Goal: Communication & Community: Answer question/provide support

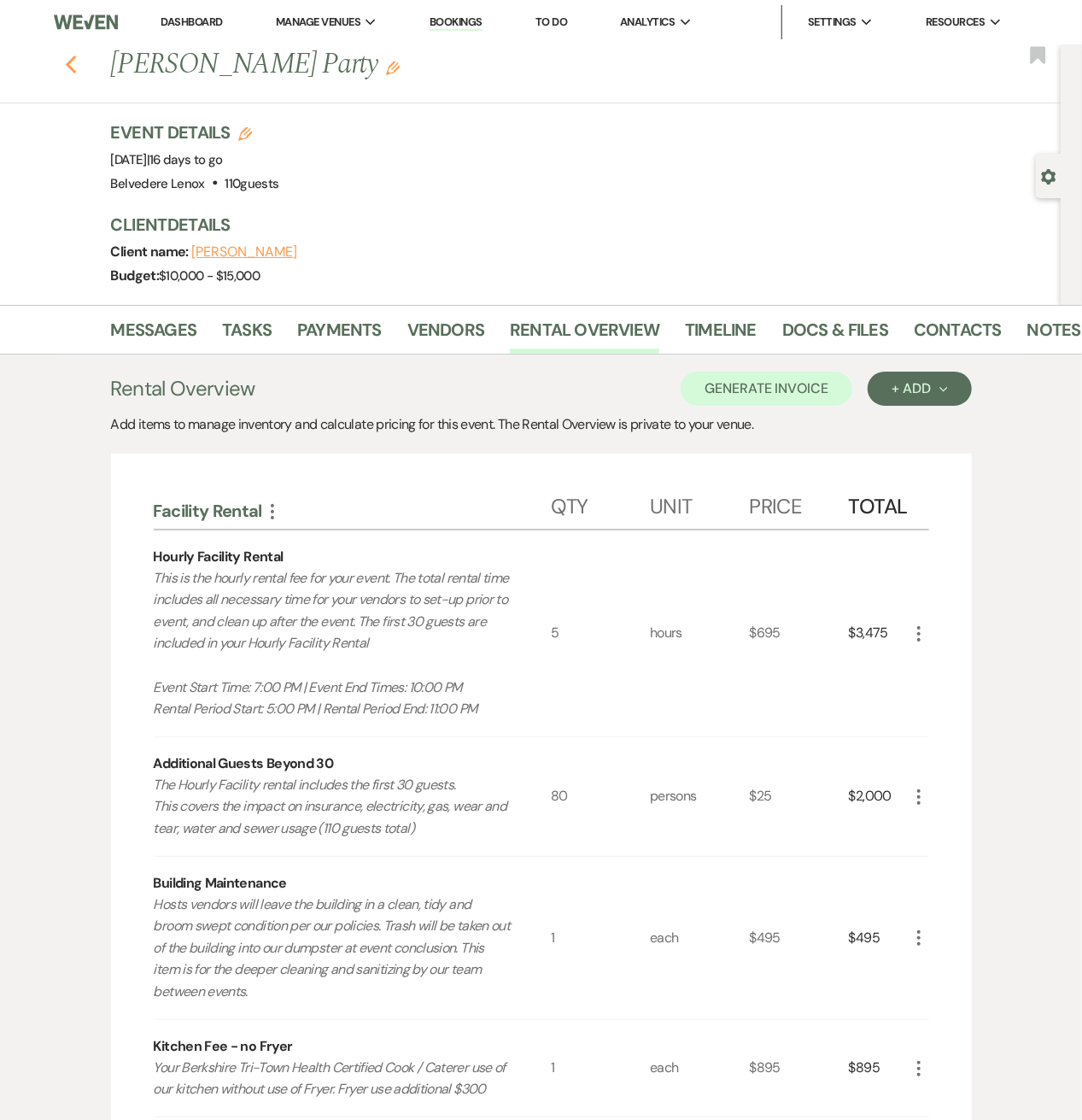
click at [76, 69] on use "button" at bounding box center [70, 64] width 11 height 19
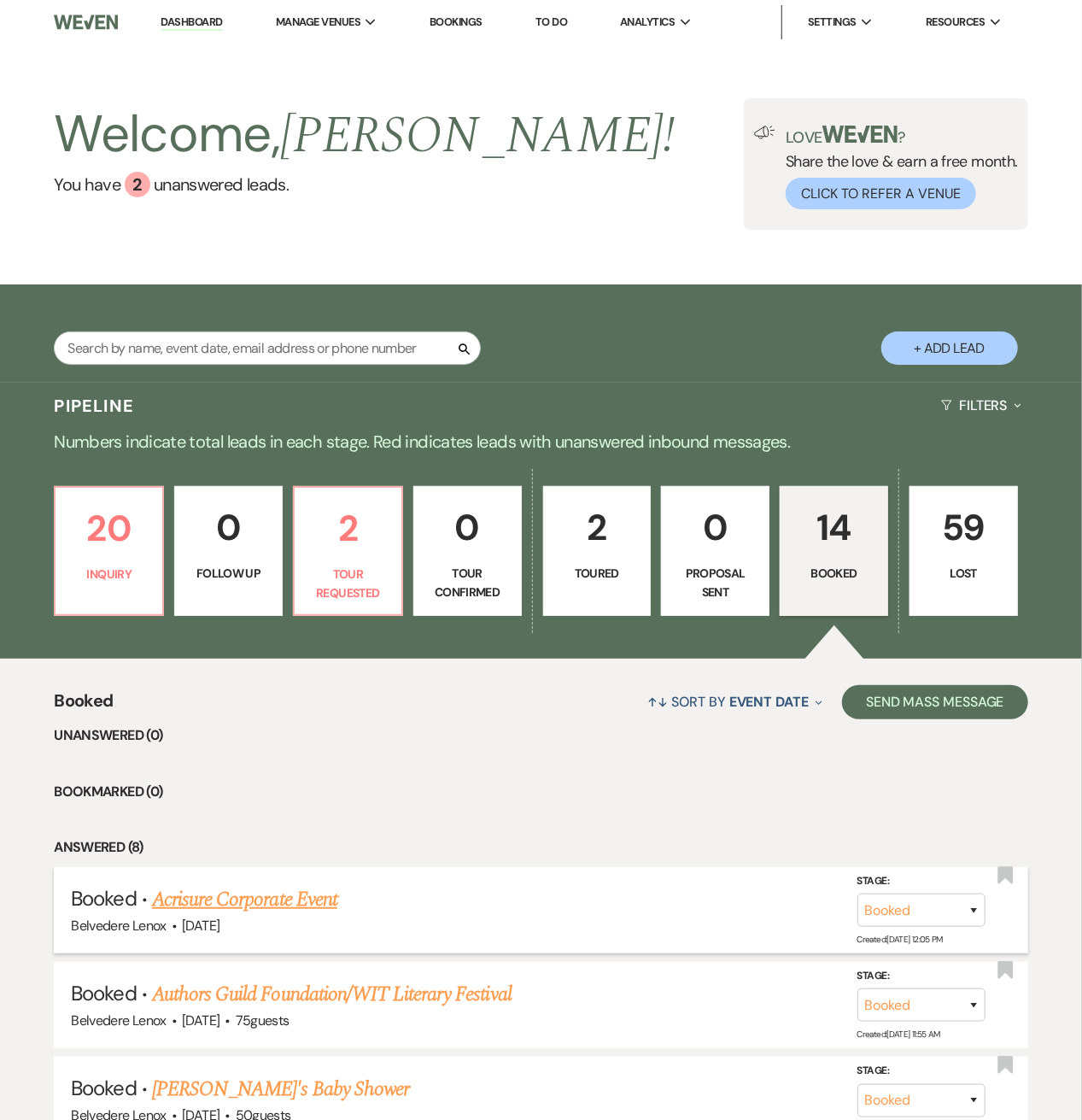
click at [208, 906] on link "Acrisure Corporate Event" at bounding box center [245, 899] width 185 height 31
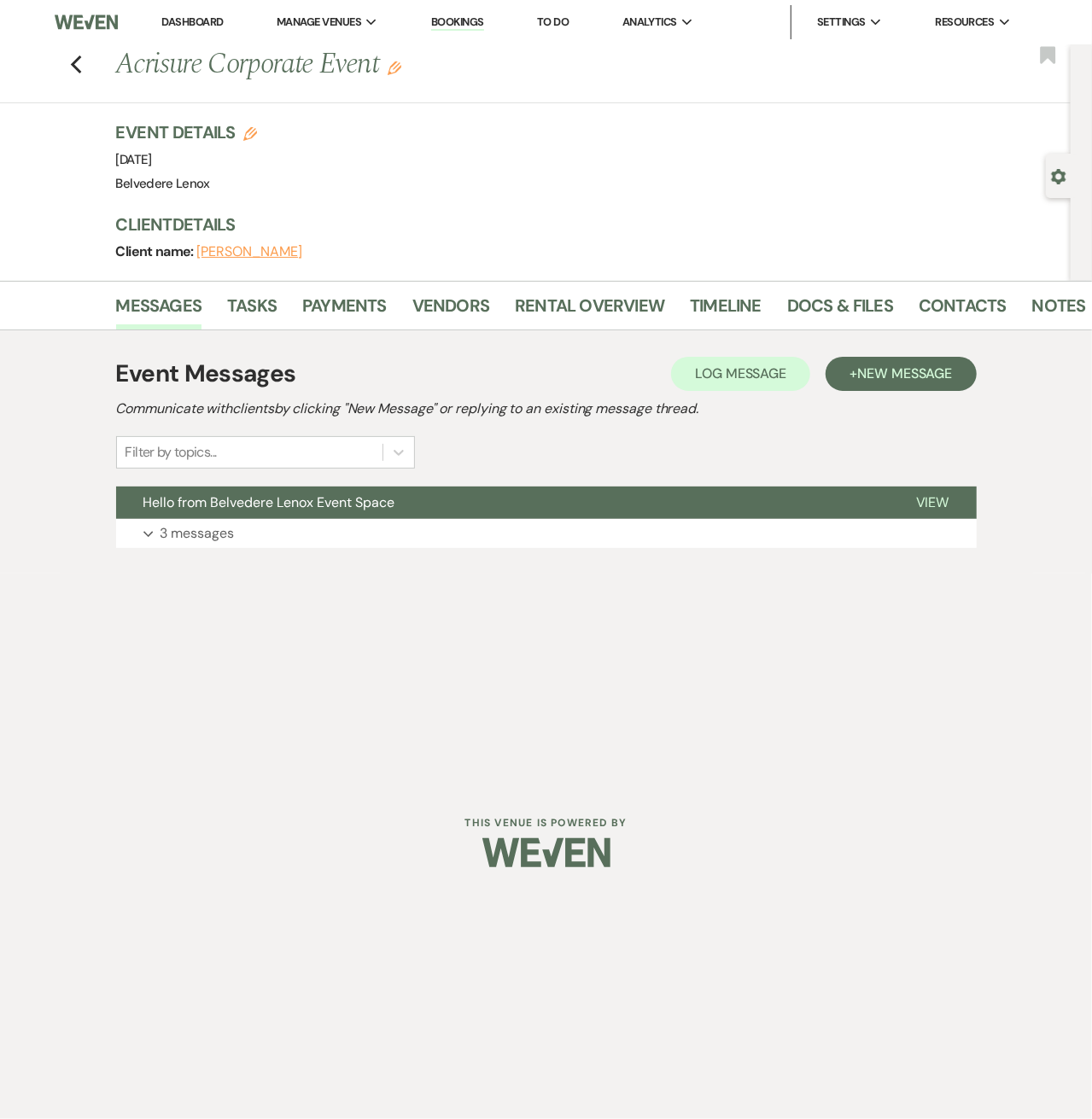
click at [251, 129] on icon "Edit" at bounding box center [250, 134] width 14 height 14
select select "835"
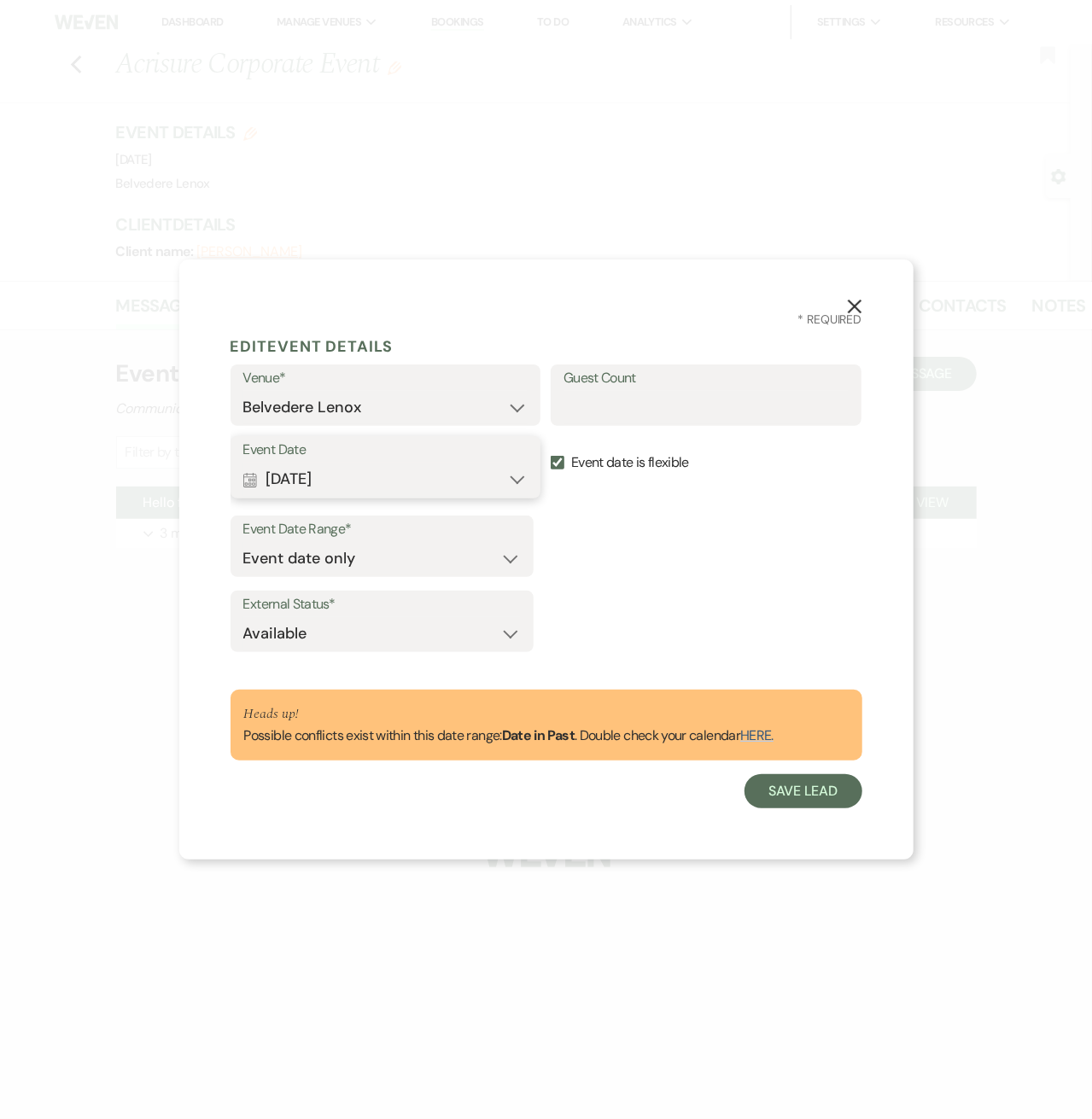
click at [513, 484] on button "Calendar [DATE] Expand" at bounding box center [386, 479] width 285 height 34
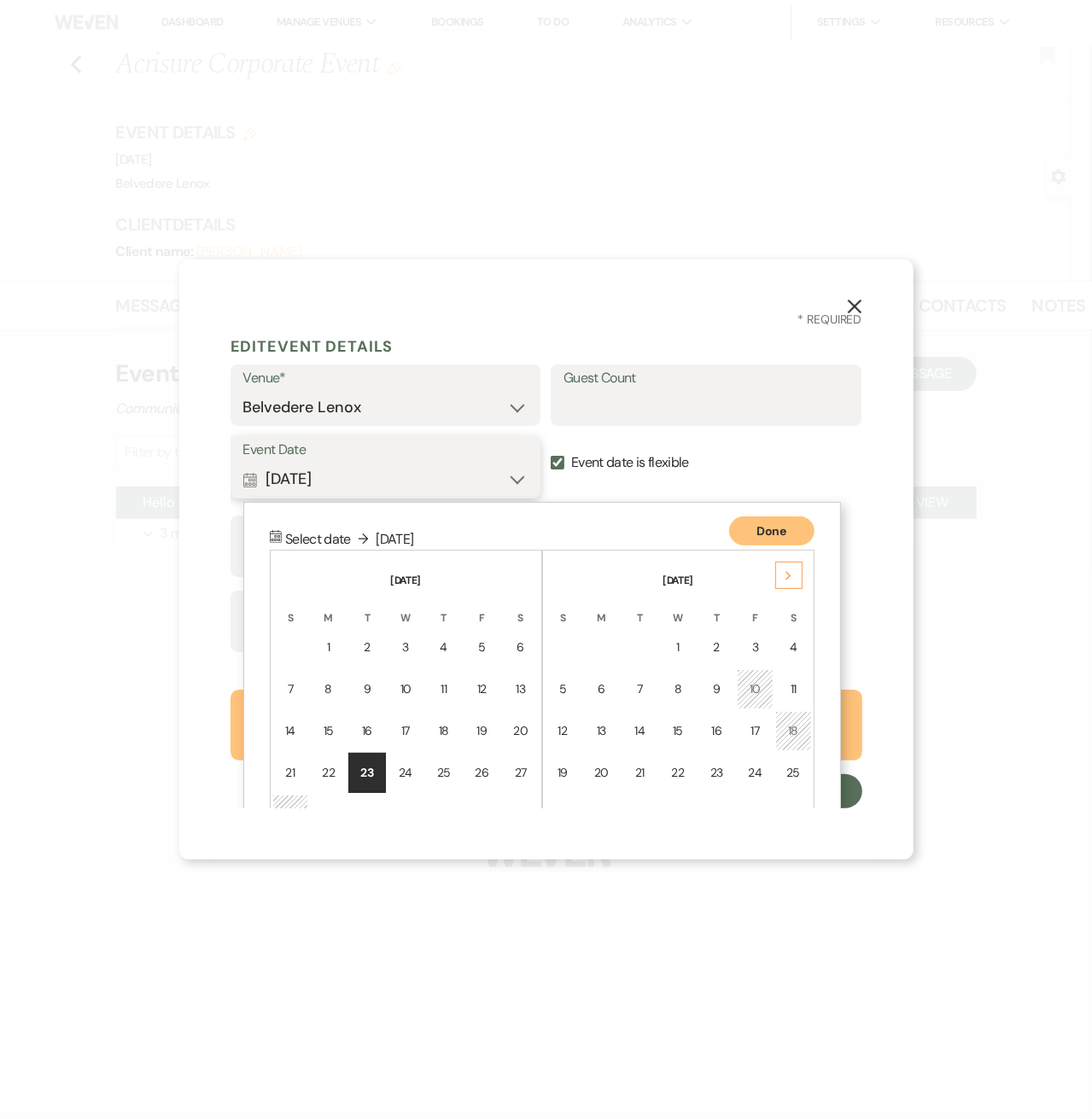
scroll to position [92, 0]
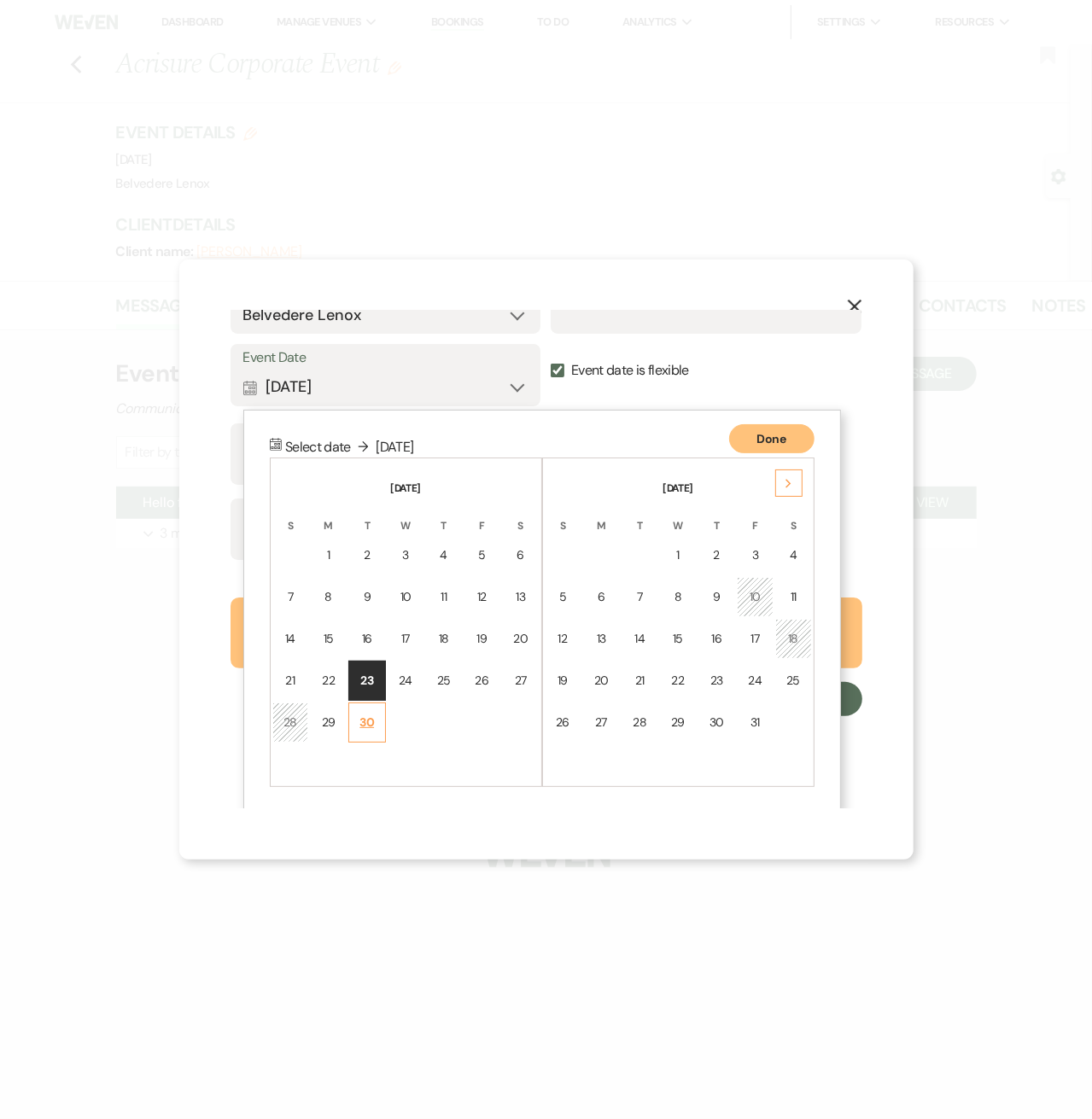
click at [379, 720] on td "30" at bounding box center [366, 723] width 38 height 40
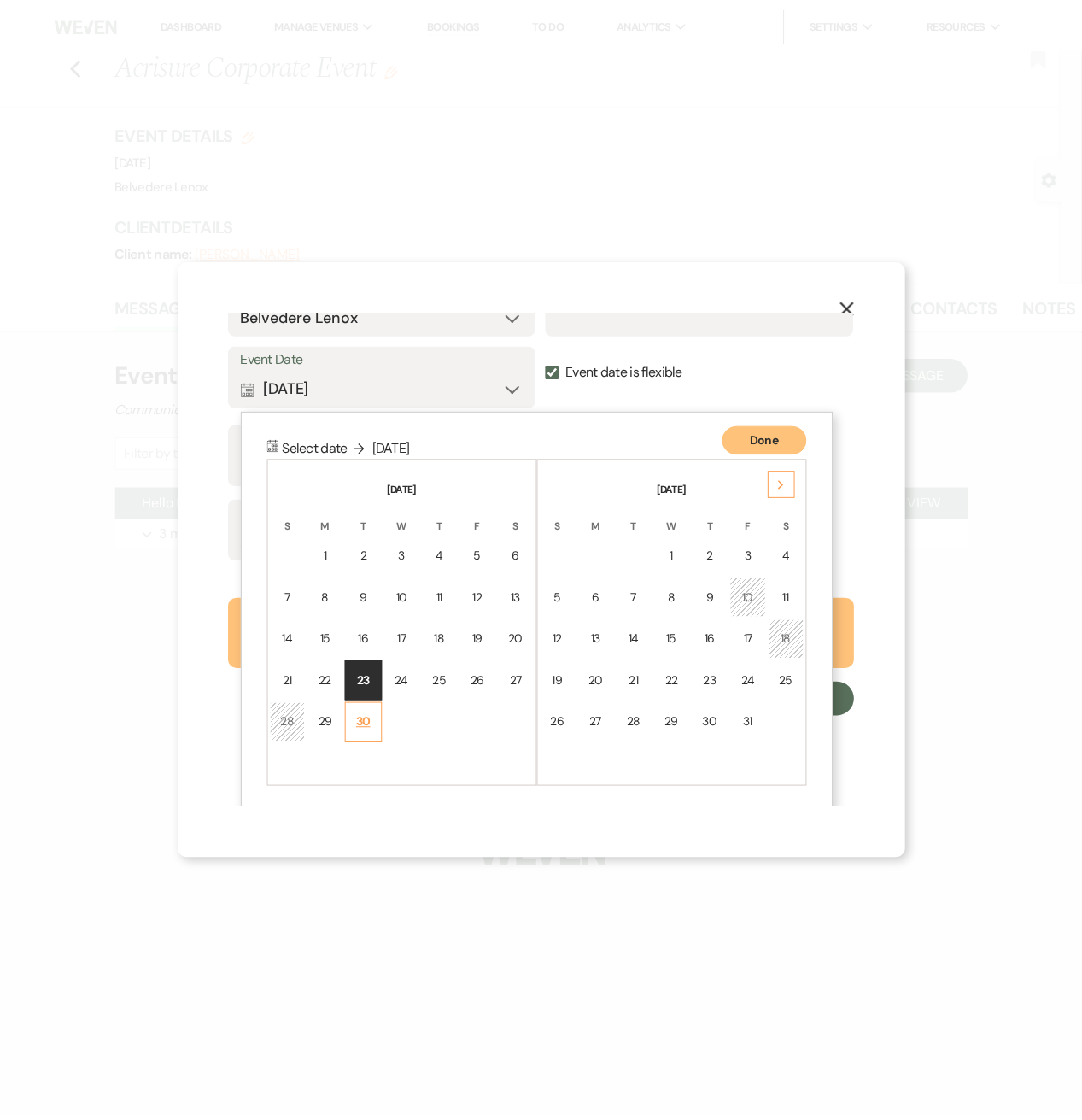
scroll to position [0, 0]
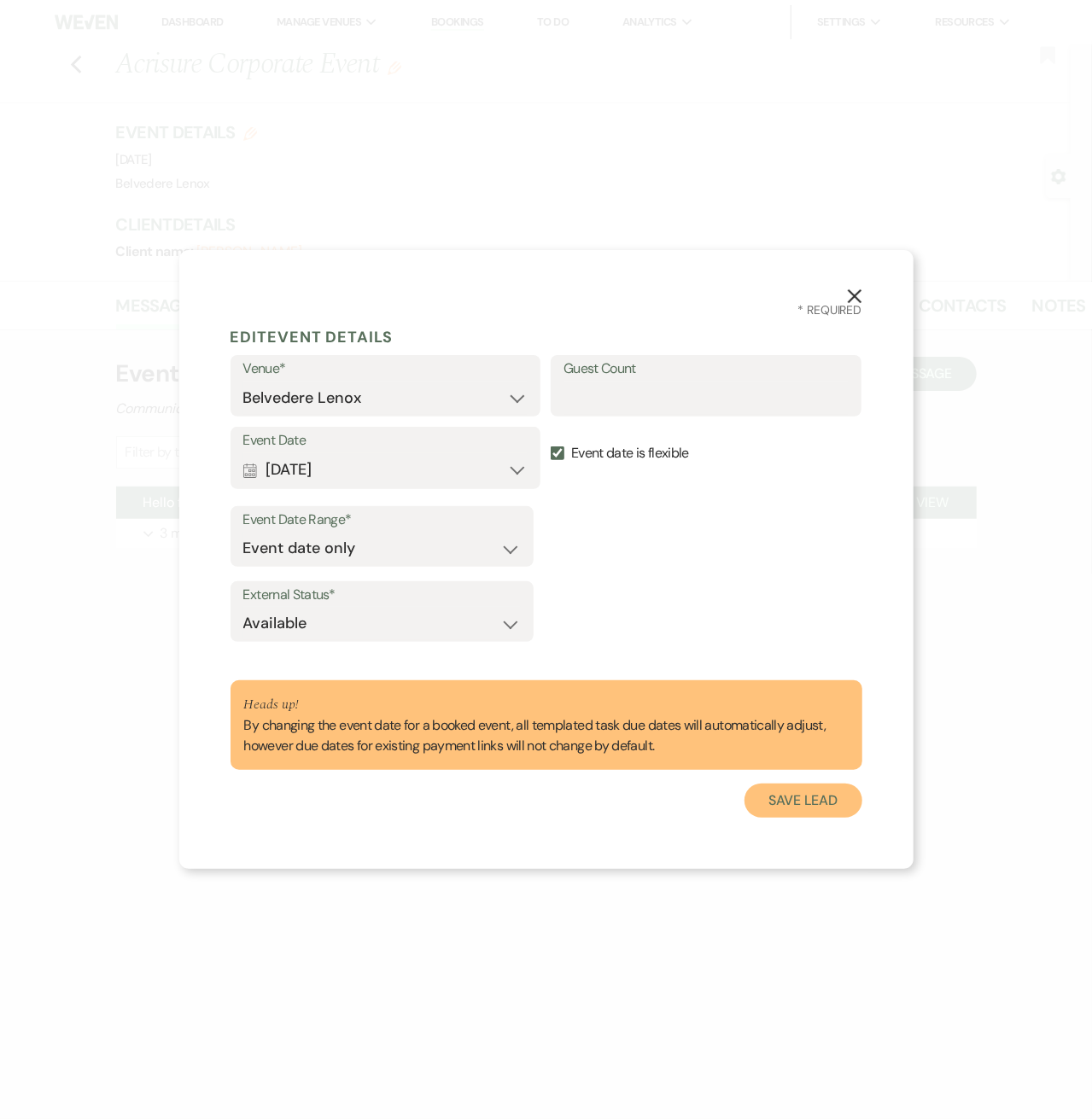
click at [782, 792] on button "Save Lead" at bounding box center [802, 800] width 117 height 34
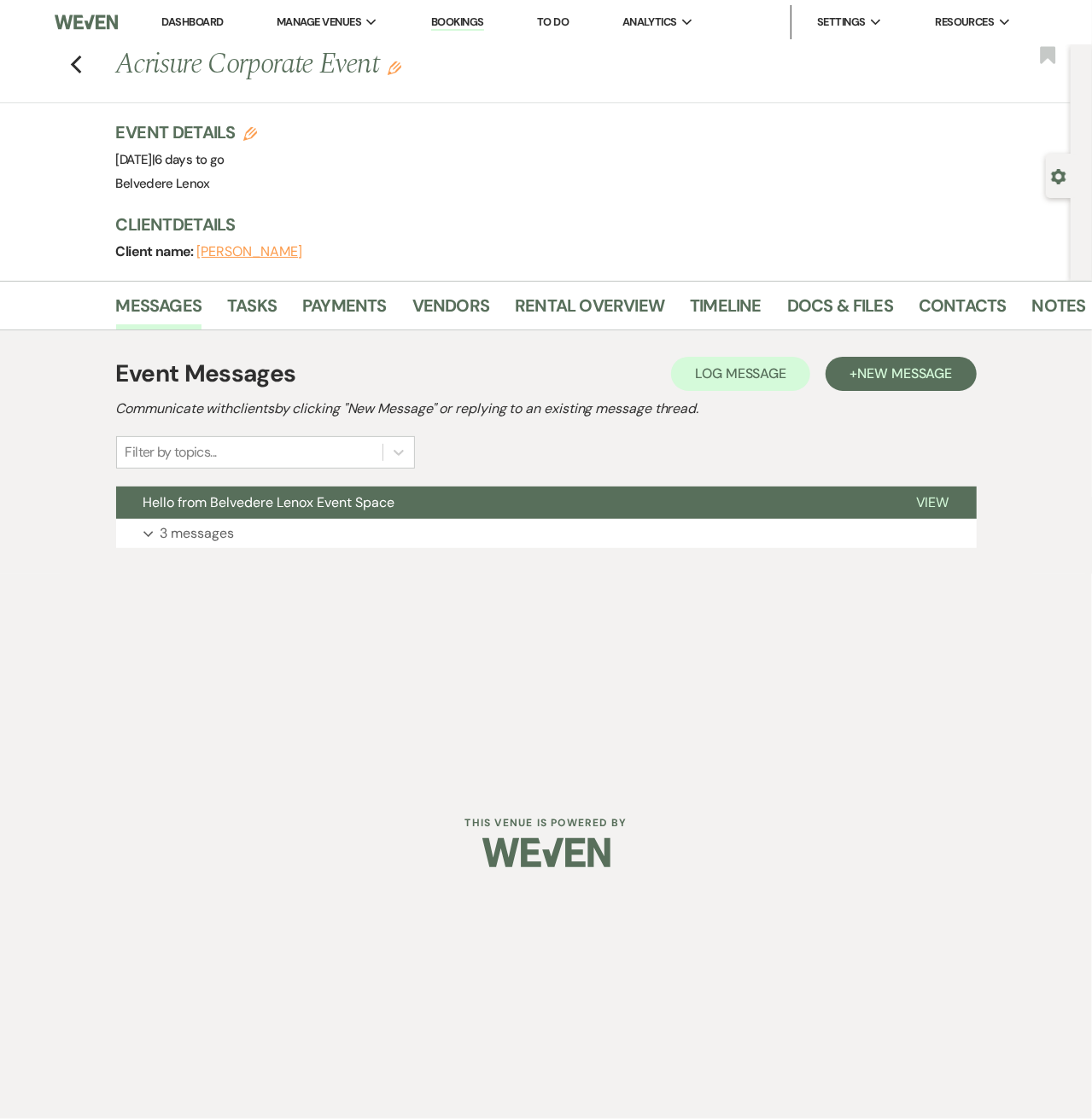
click at [75, 77] on div "Previous Acrisure Corporate Event Edit Bookmark" at bounding box center [530, 73] width 1079 height 59
click at [75, 74] on icon "Previous" at bounding box center [76, 64] width 13 height 20
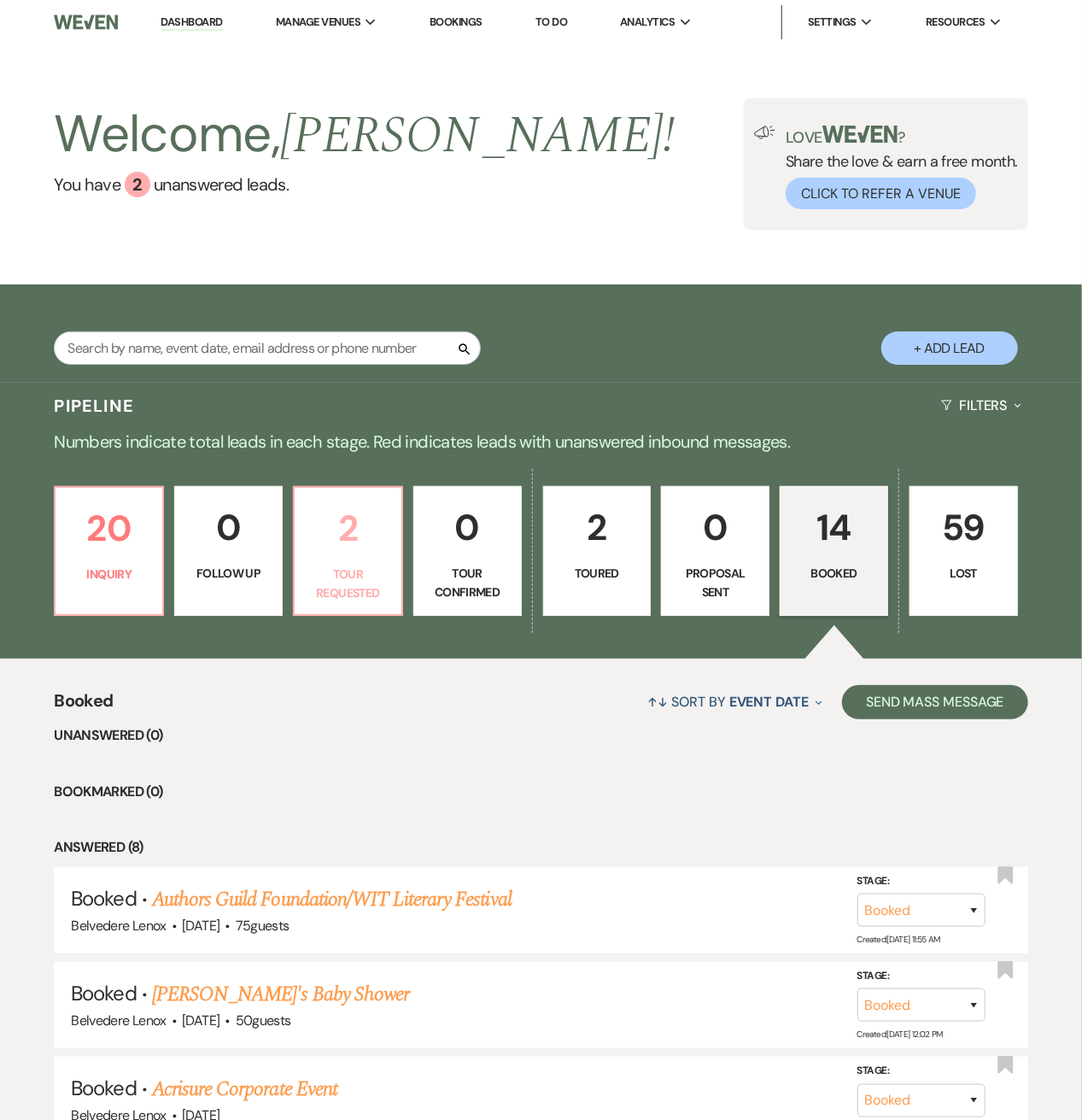
click at [353, 555] on p "2" at bounding box center [348, 528] width 86 height 57
select select "2"
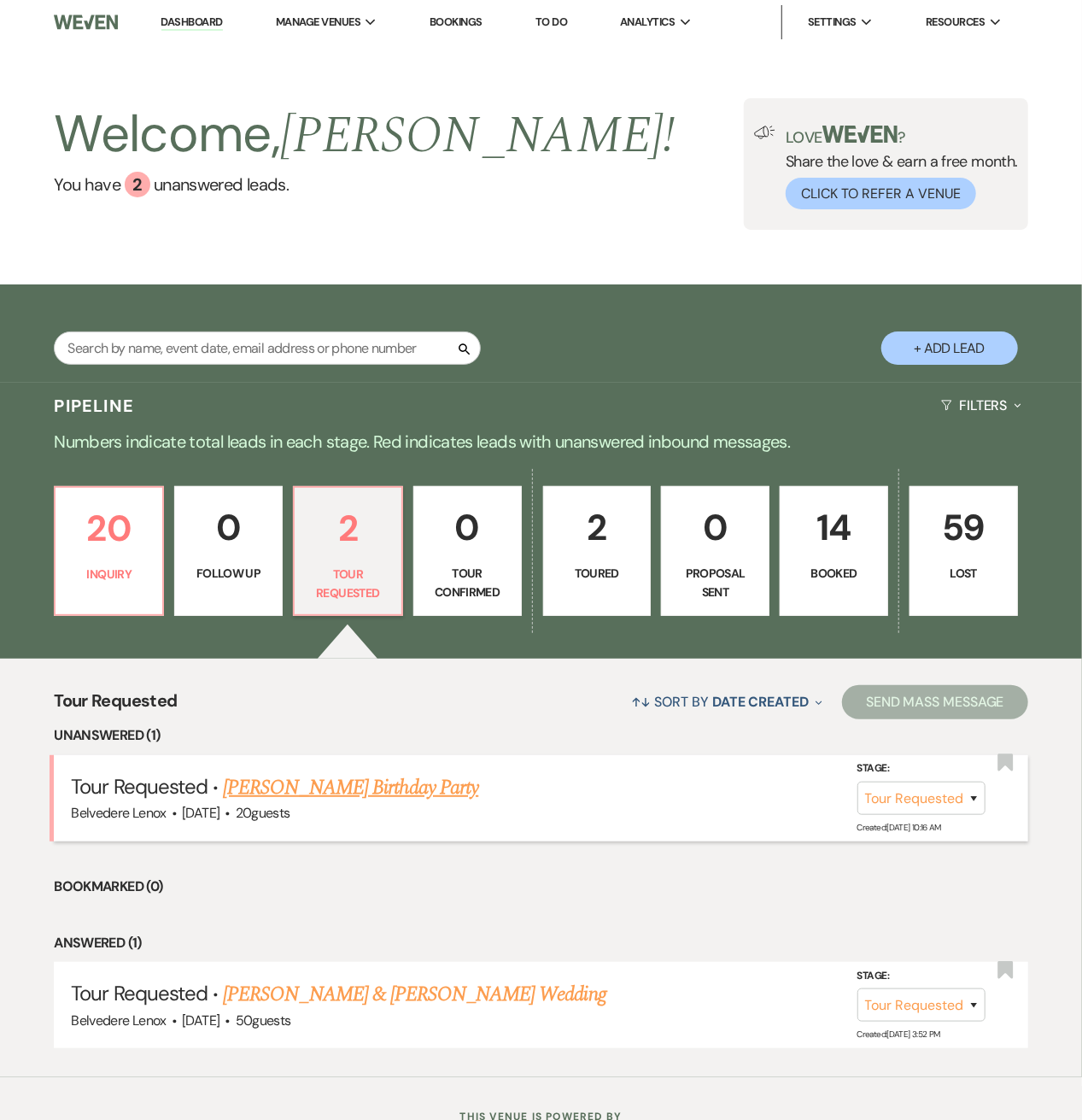
click at [288, 791] on link "[PERSON_NAME] Birthday Party" at bounding box center [351, 787] width 256 height 31
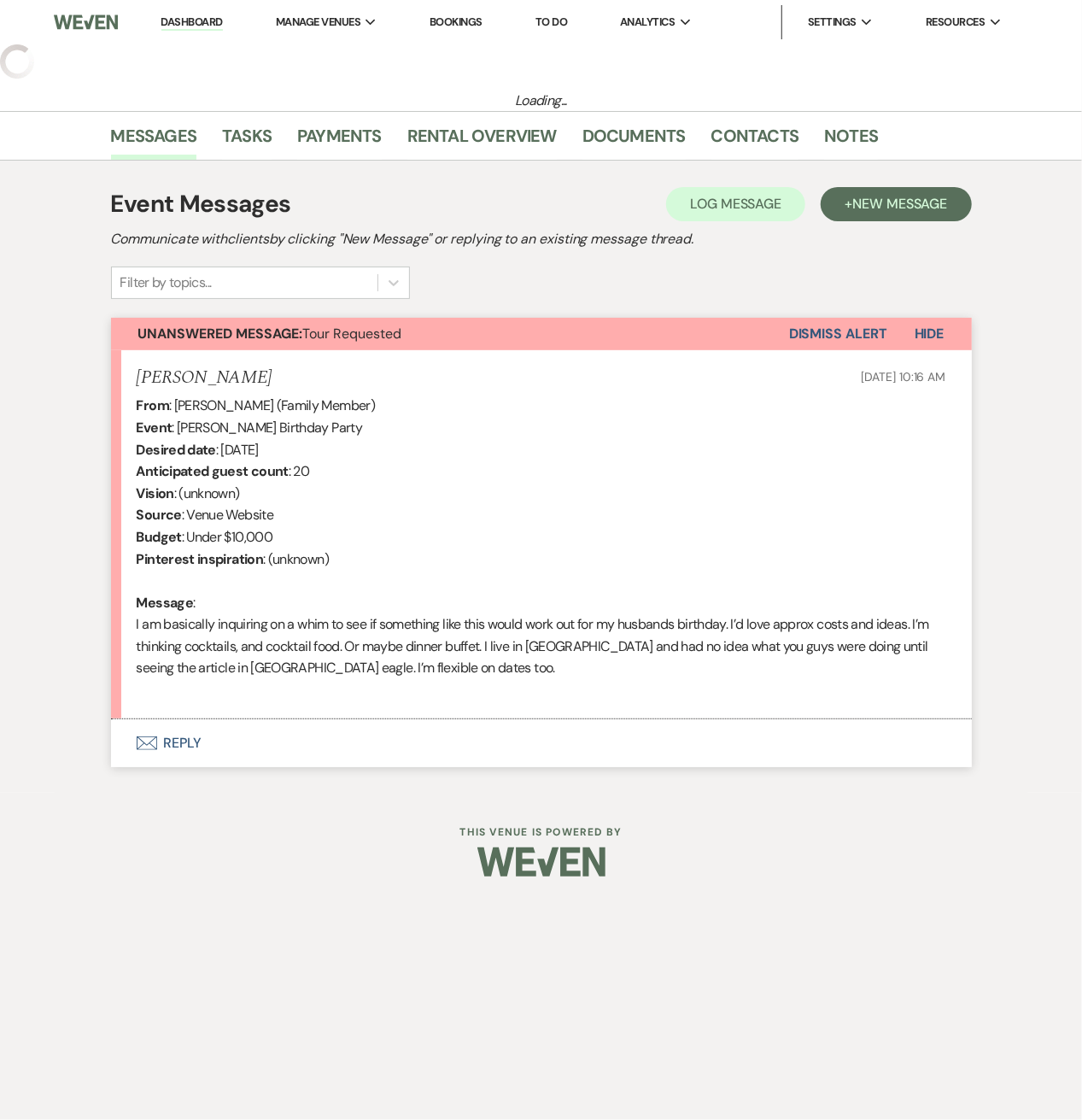
select select "2"
select select "5"
select select "4"
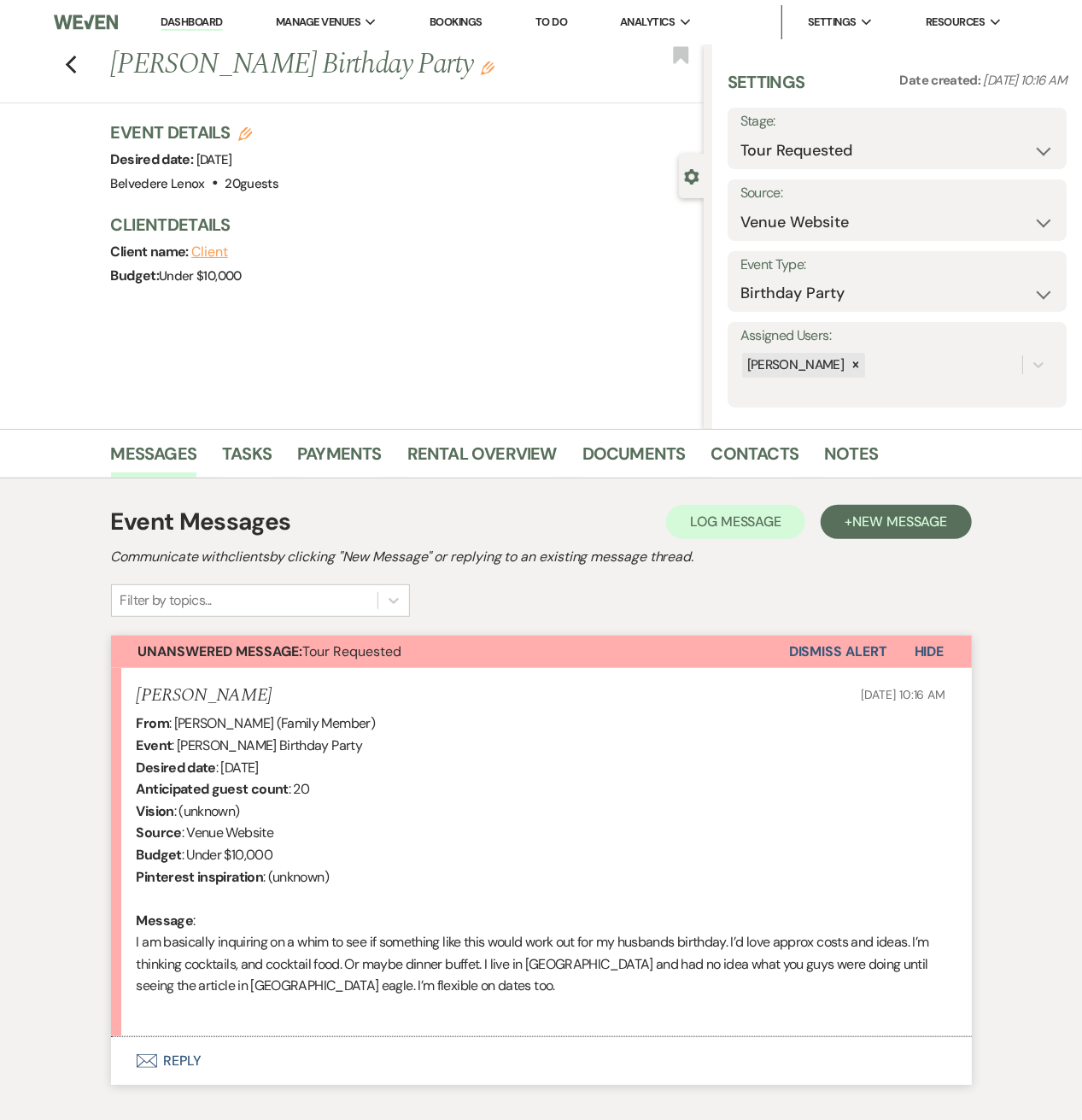
scroll to position [99, 0]
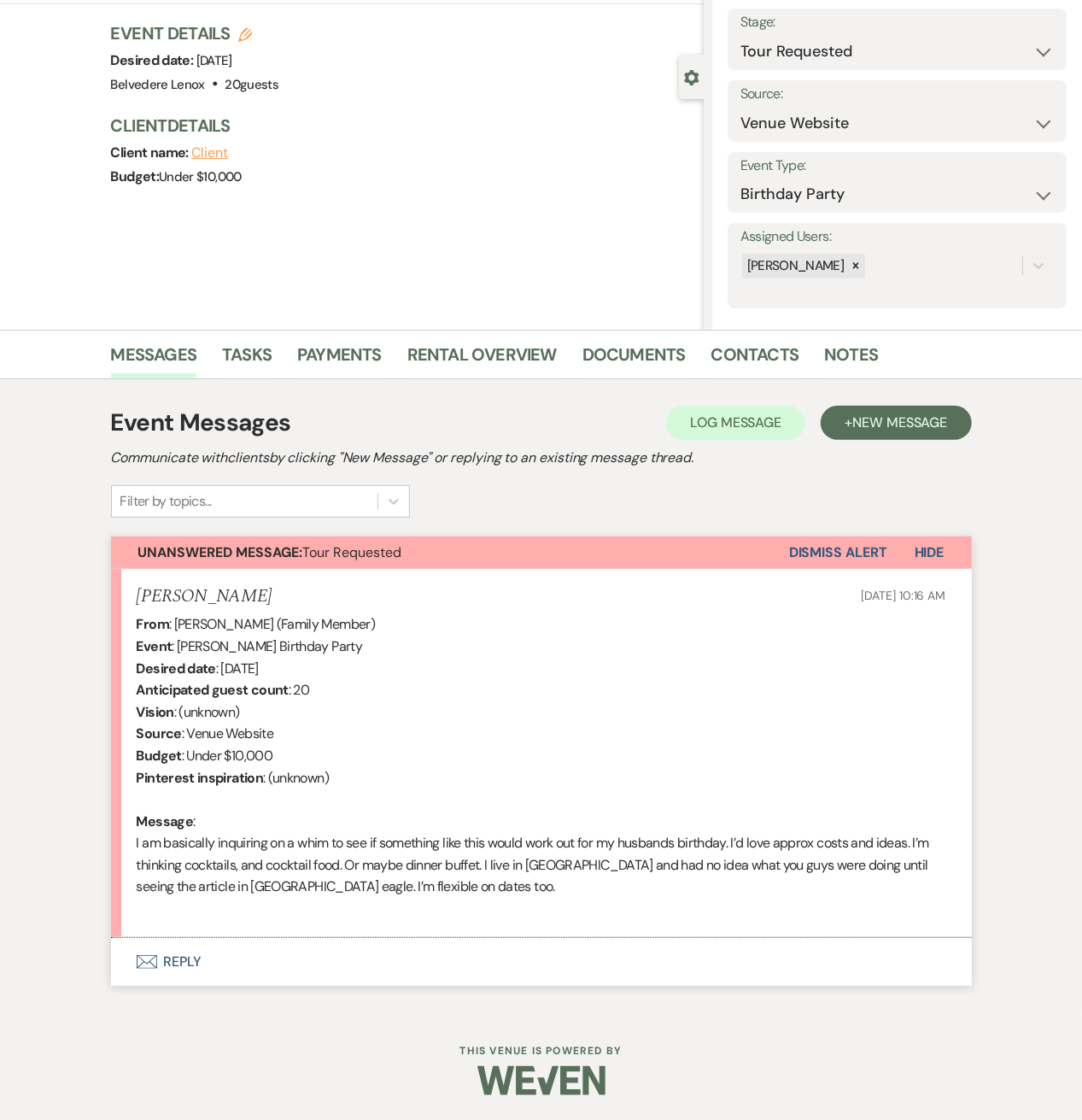
click at [175, 956] on button "Envelope Reply" at bounding box center [541, 961] width 861 height 48
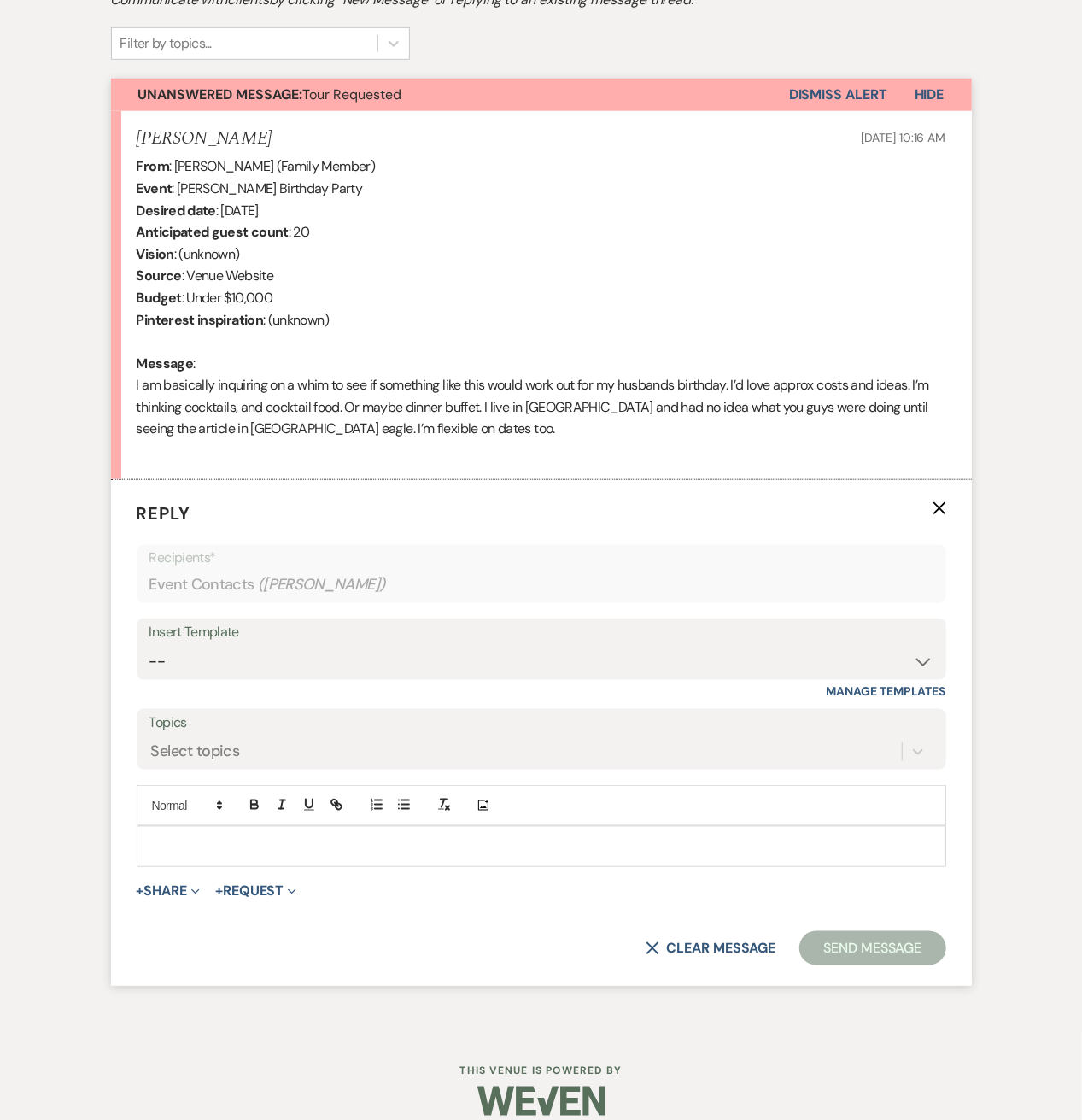
scroll to position [575, 0]
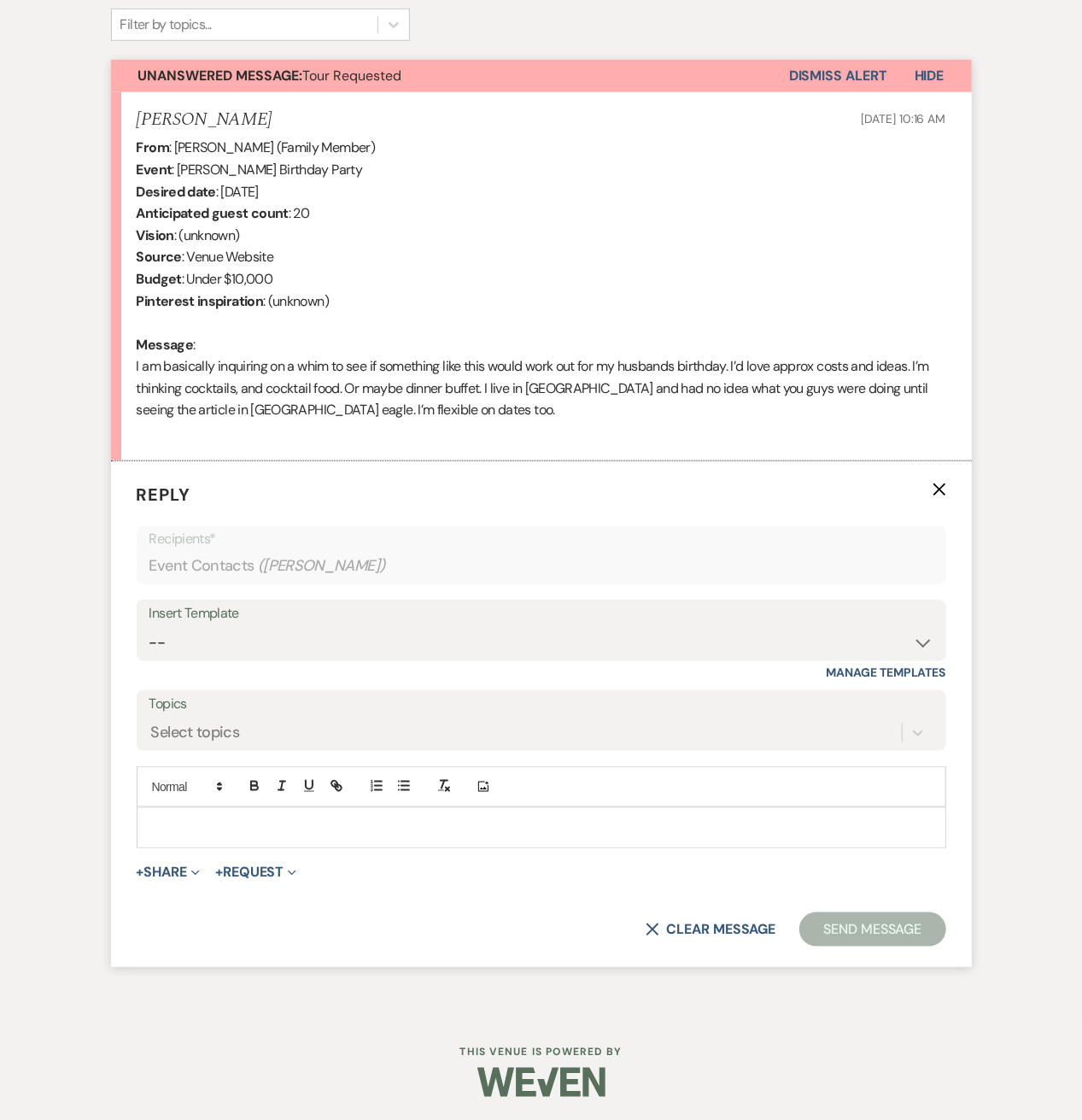
click at [211, 819] on p at bounding box center [542, 827] width 782 height 19
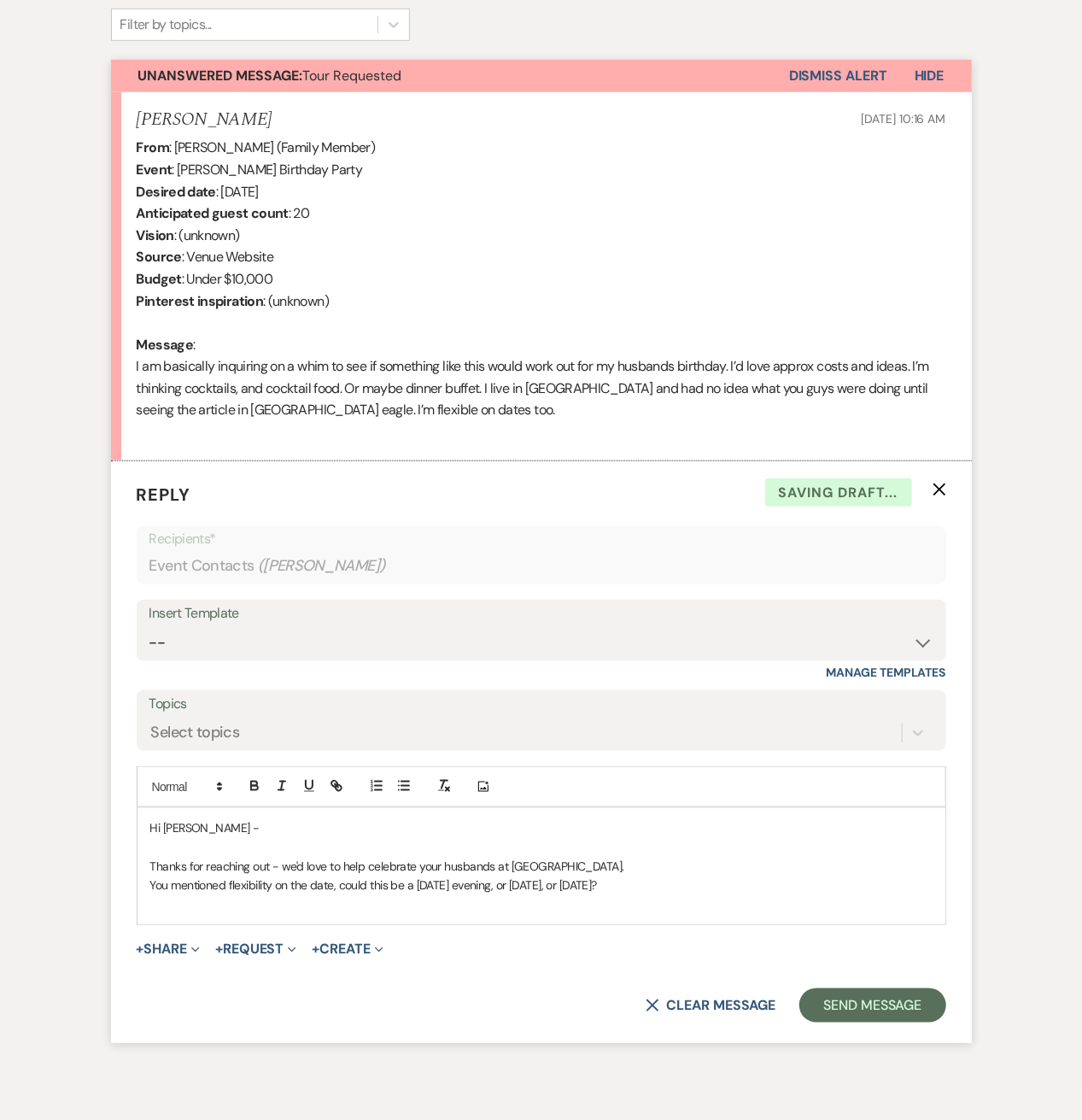
click at [233, 906] on p at bounding box center [542, 904] width 782 height 19
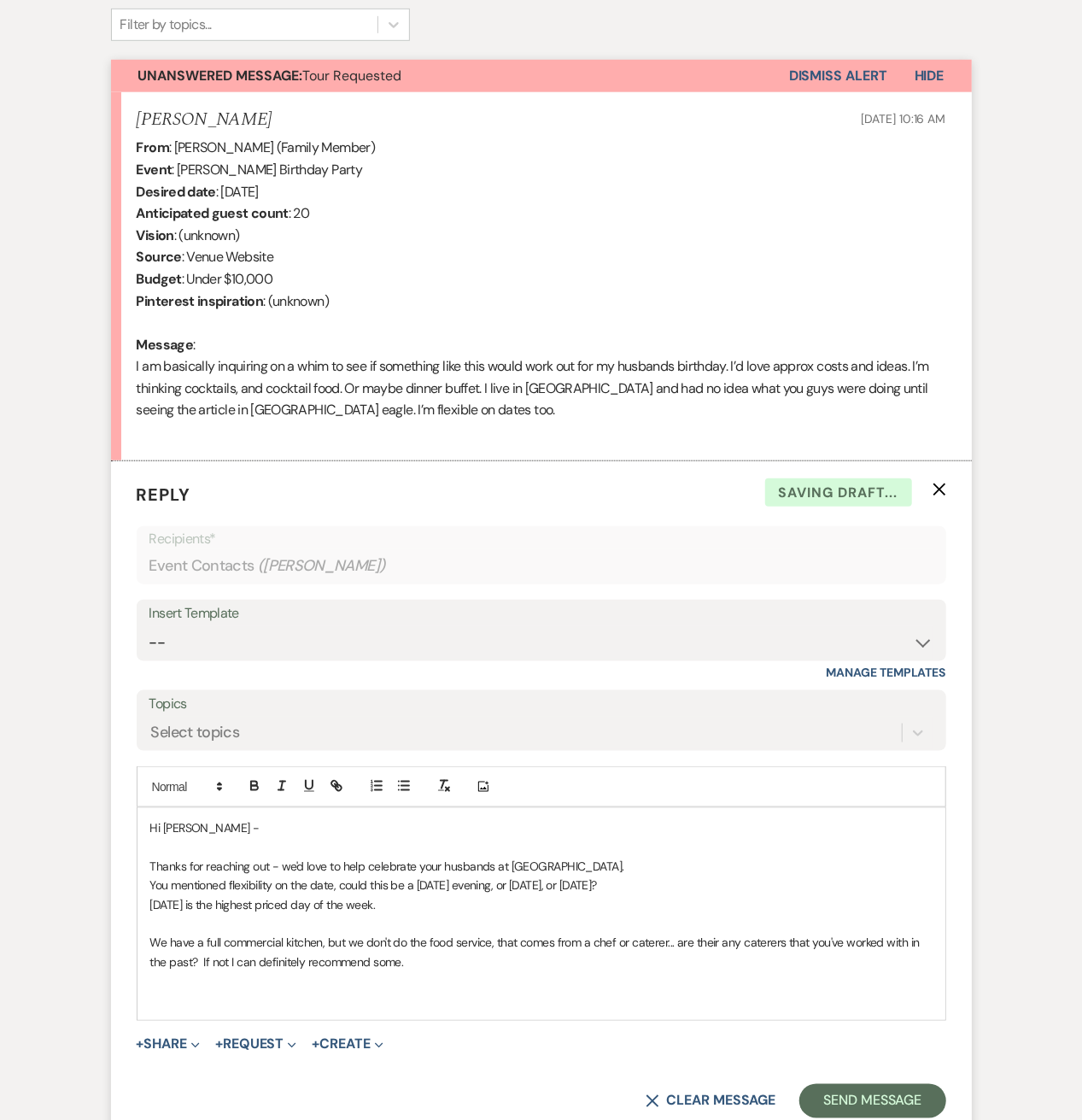
click at [219, 991] on p at bounding box center [542, 999] width 782 height 19
click at [499, 999] on p "Given that you're local - happy to show you the space too -" at bounding box center [542, 999] width 782 height 19
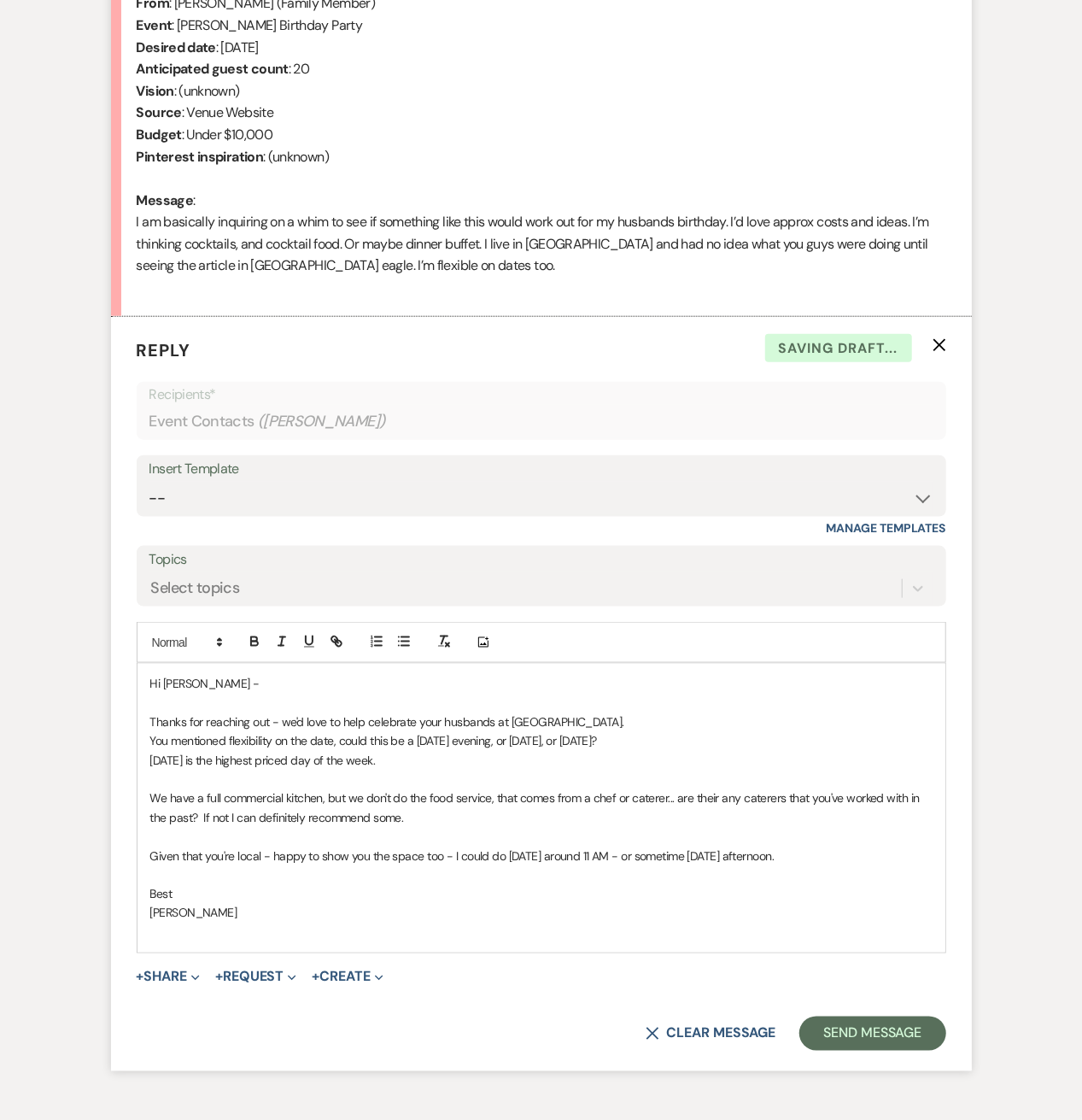
scroll to position [825, 0]
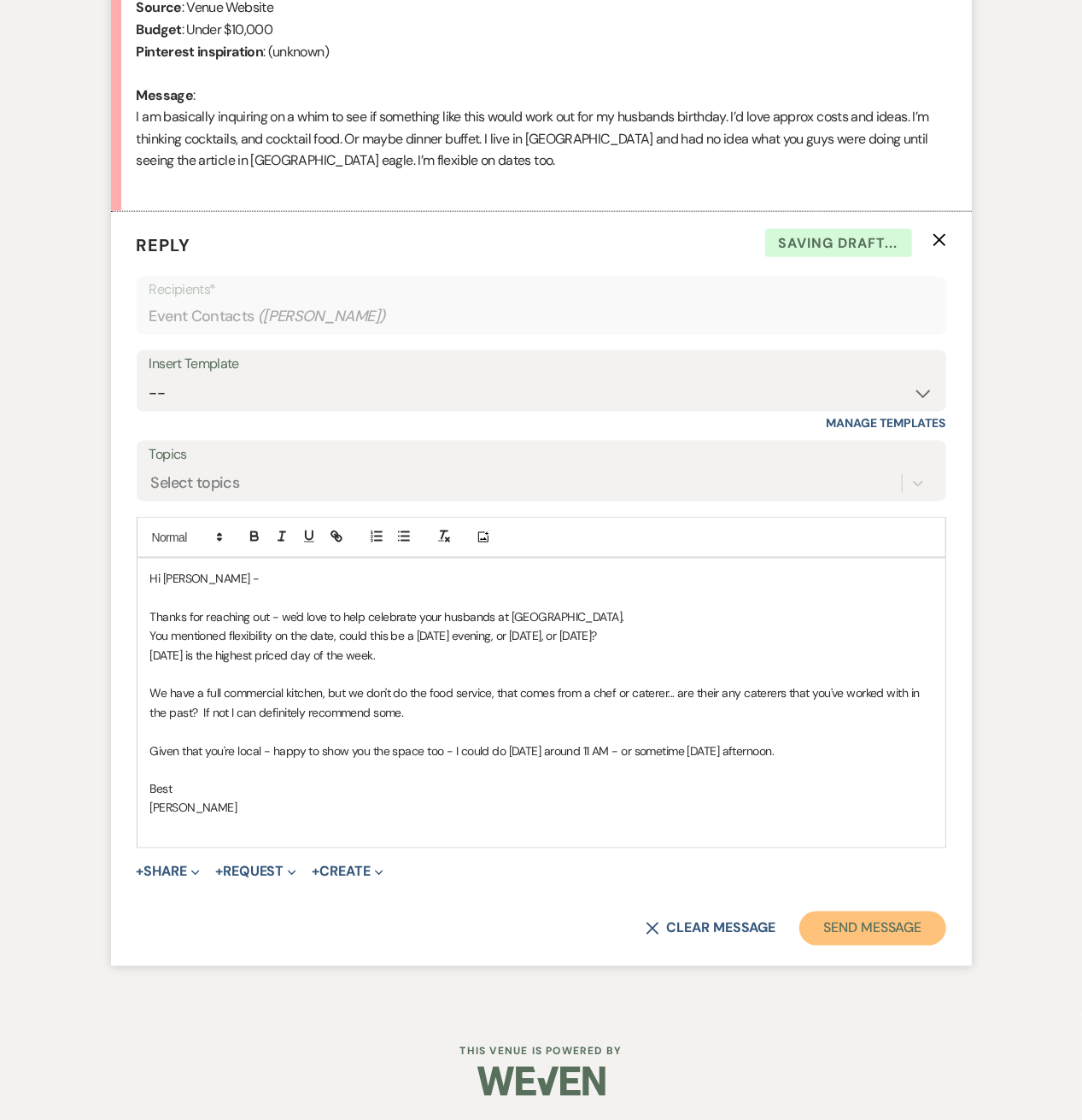
click at [886, 925] on button "Send Message" at bounding box center [872, 928] width 146 height 34
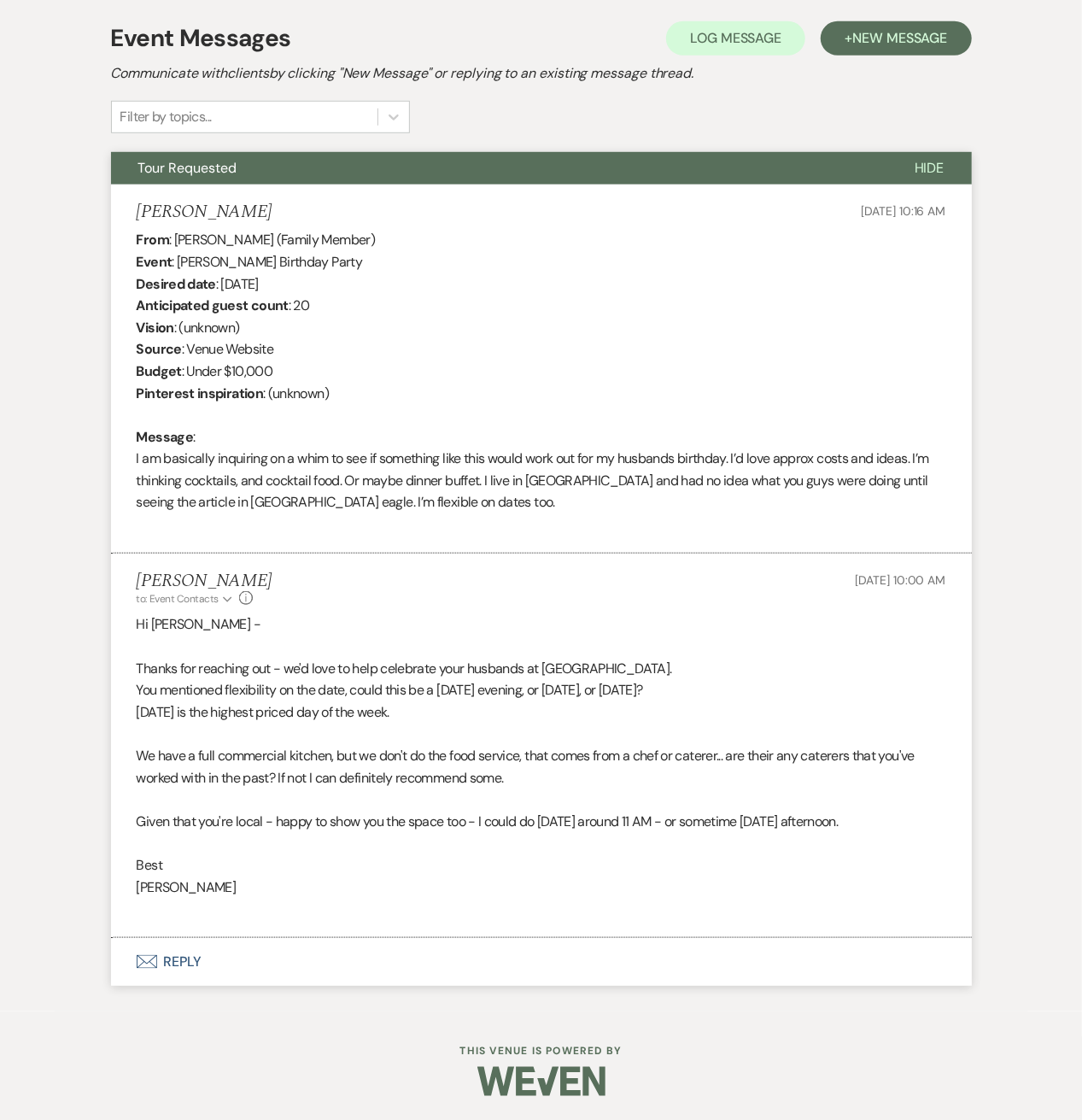
scroll to position [0, 0]
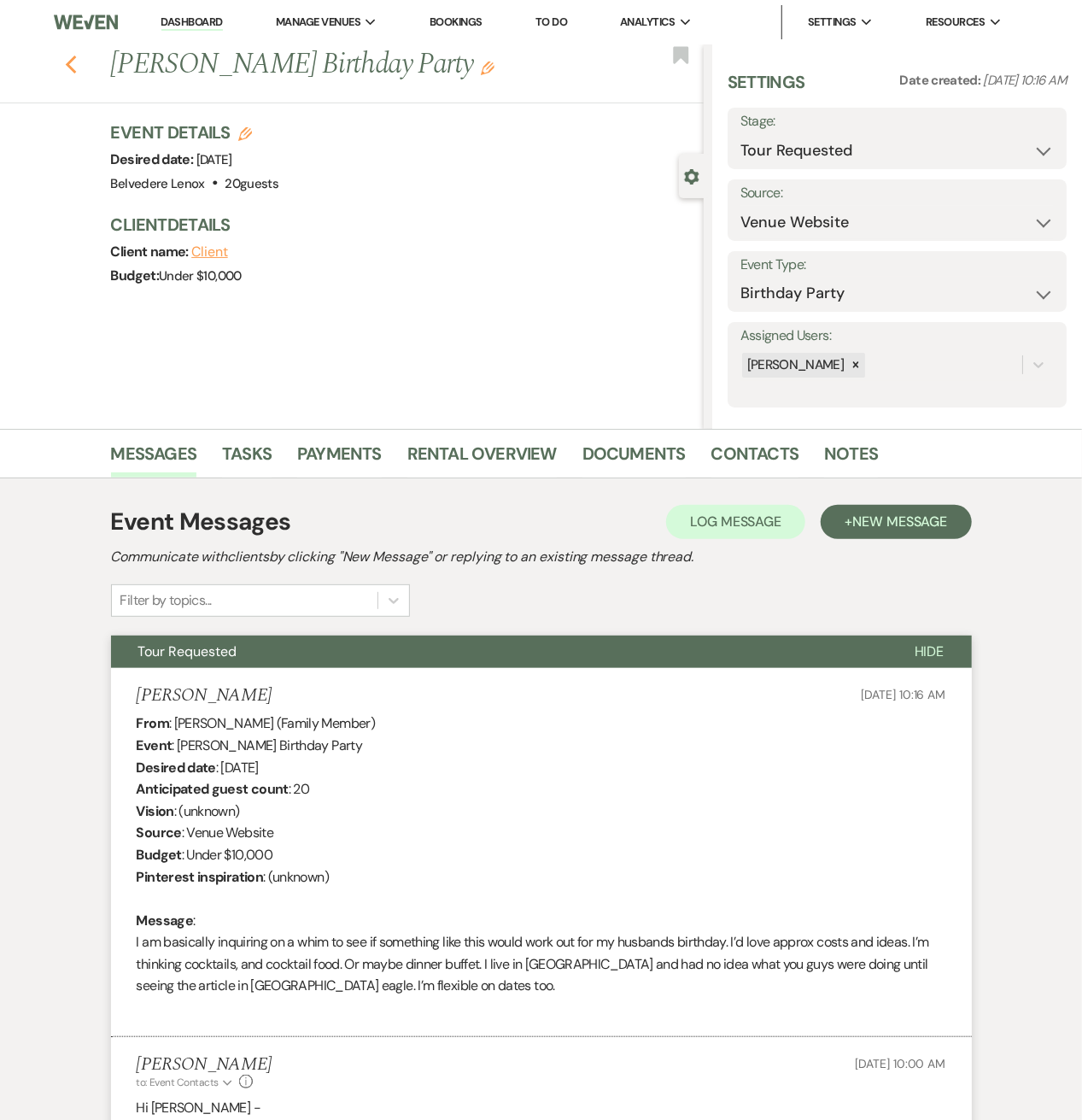
click at [72, 60] on icon "Previous" at bounding box center [71, 64] width 13 height 20
select select "2"
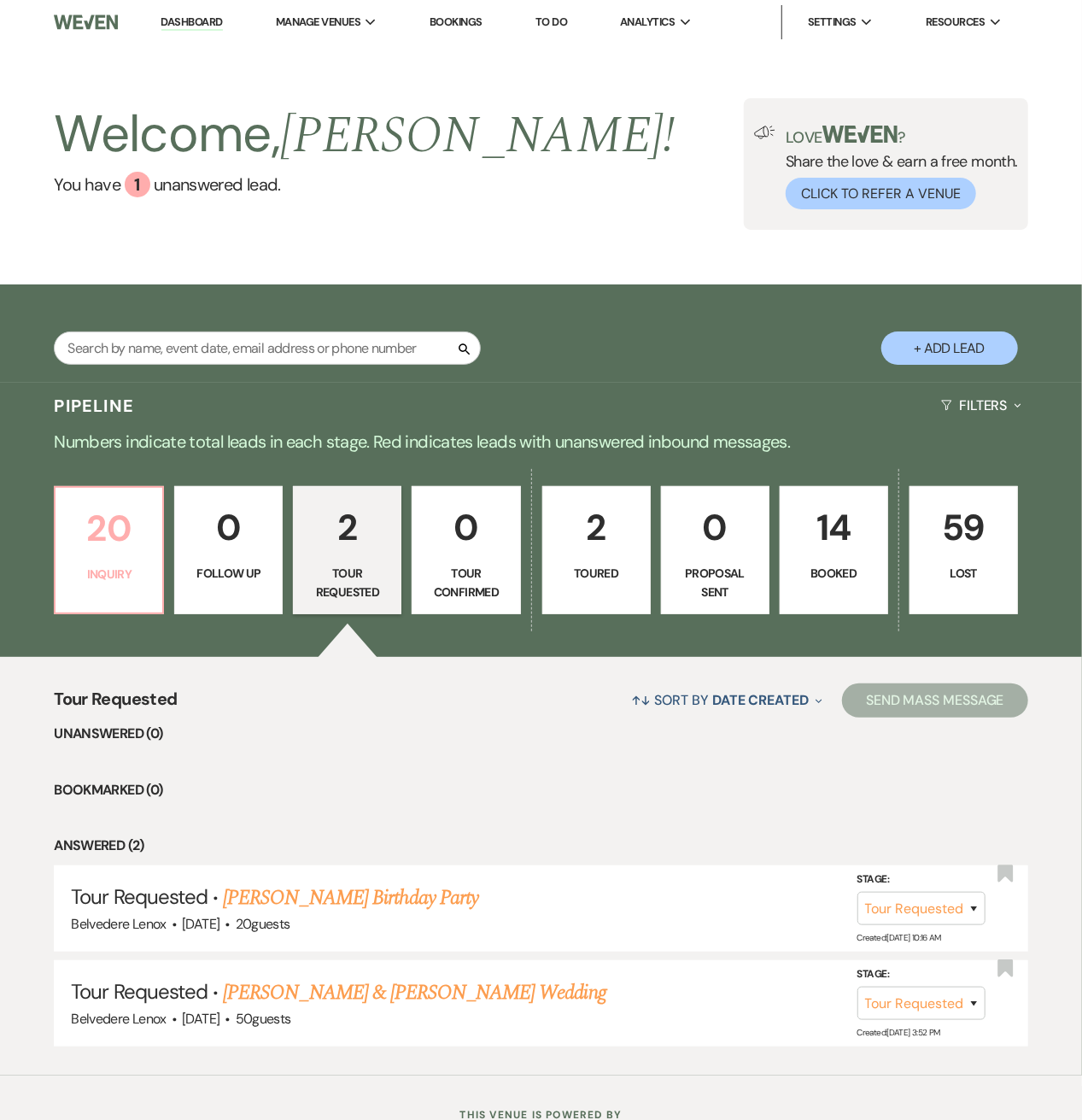
click at [85, 554] on p "20" at bounding box center [109, 528] width 86 height 57
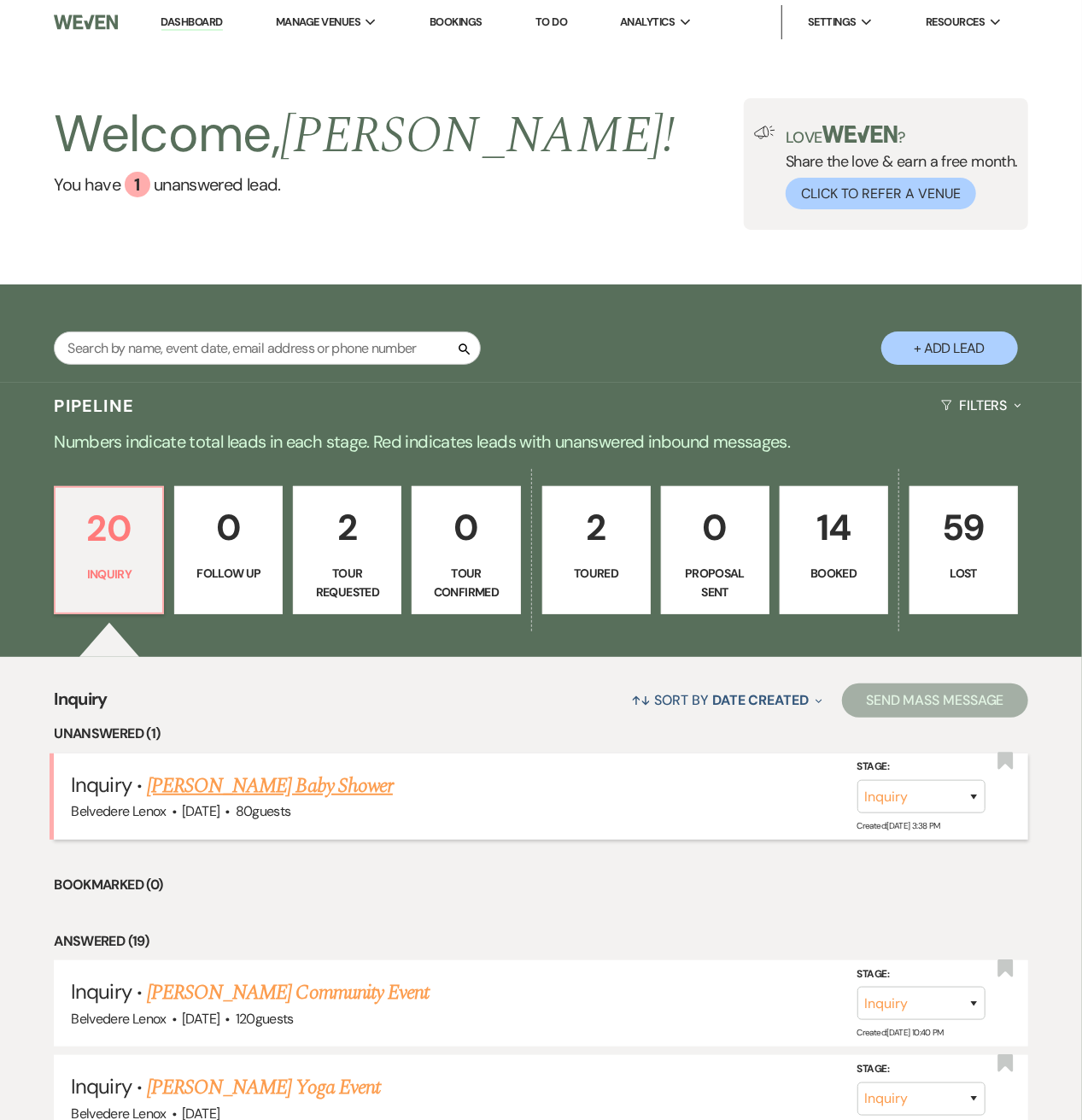
click at [270, 791] on link "[PERSON_NAME] Baby Shower" at bounding box center [270, 785] width 246 height 31
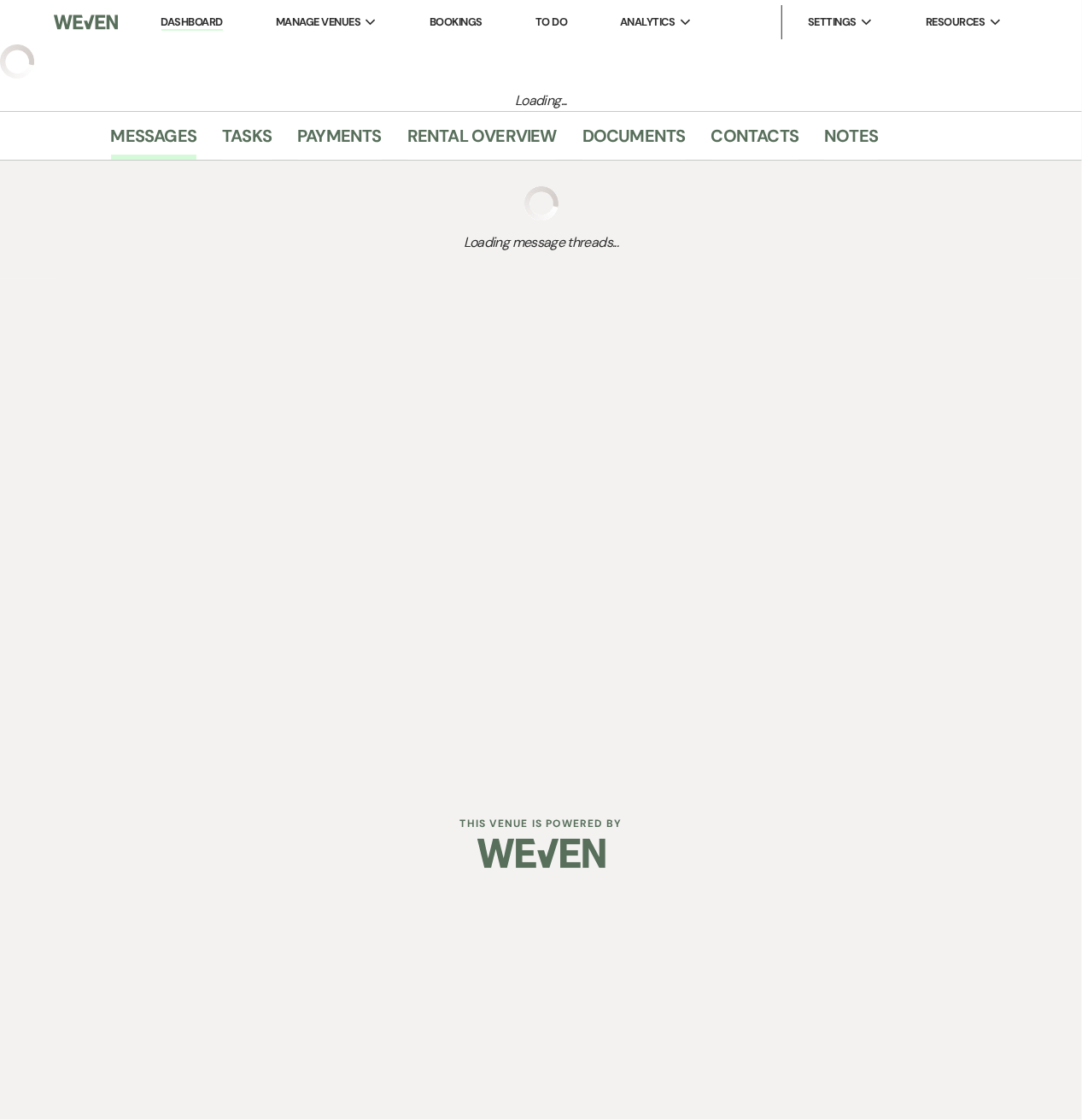
select select "5"
select select "3"
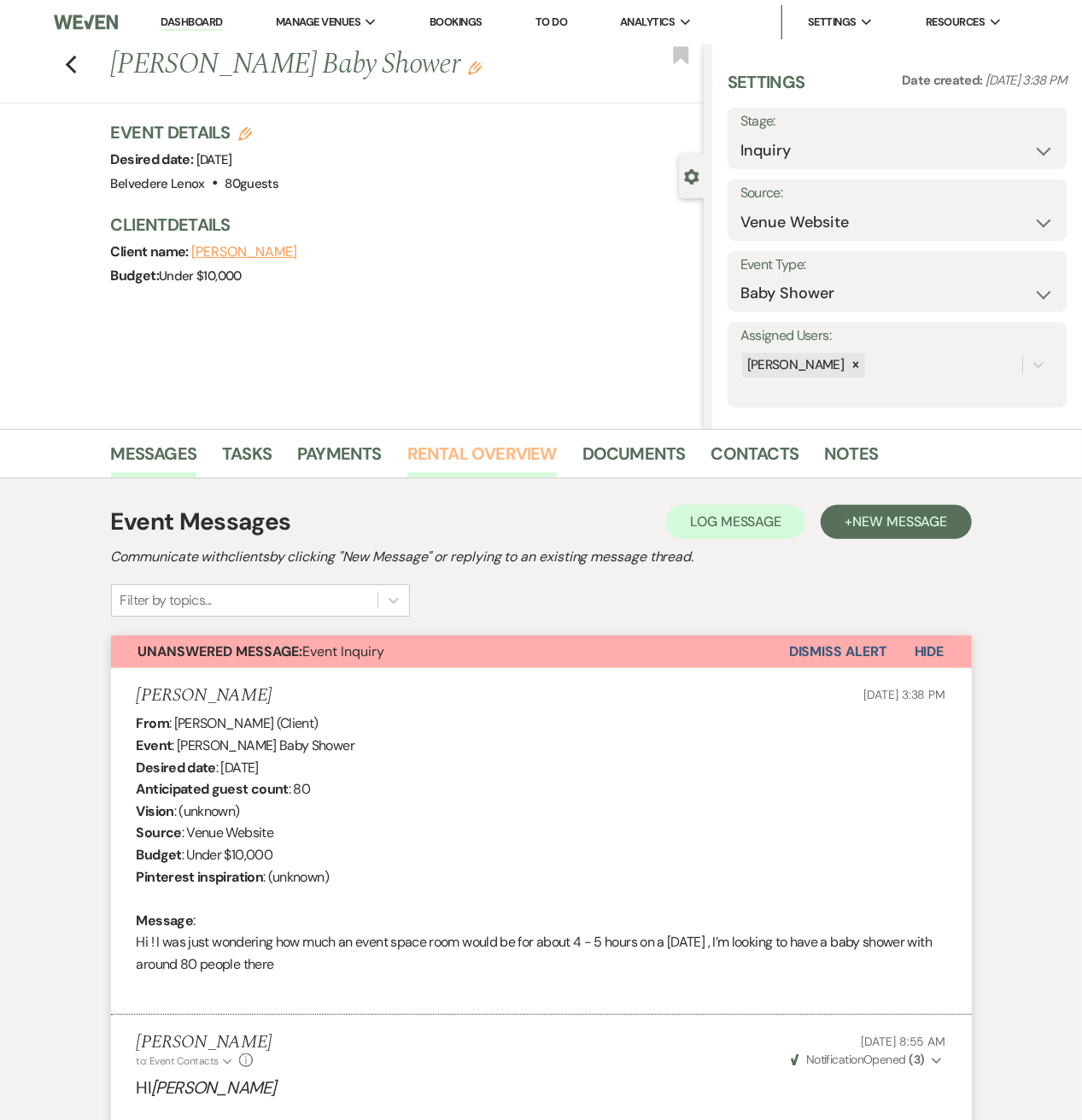
click at [500, 467] on link "Rental Overview" at bounding box center [482, 458] width 150 height 38
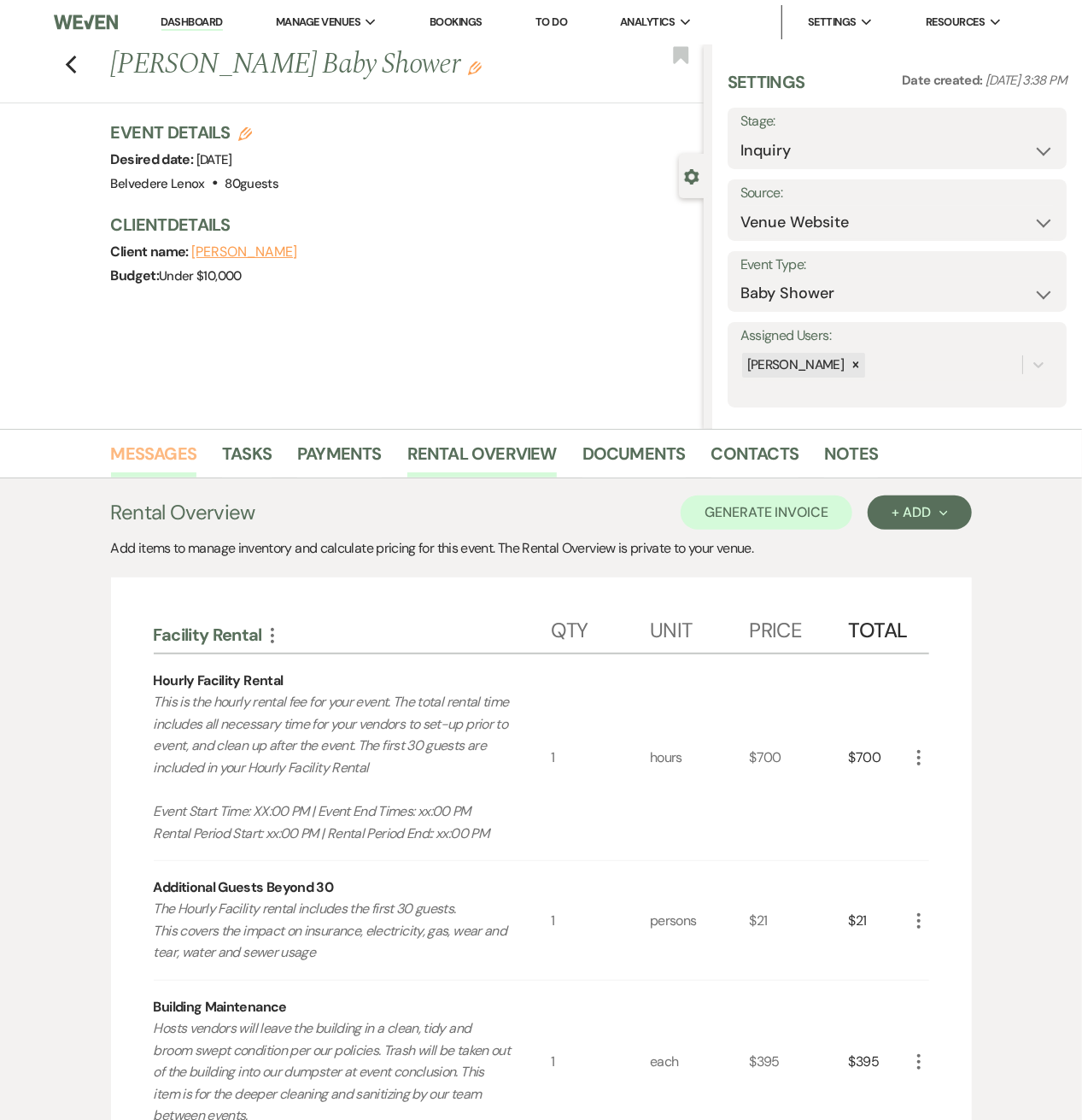
click at [165, 467] on link "Messages" at bounding box center [154, 458] width 86 height 38
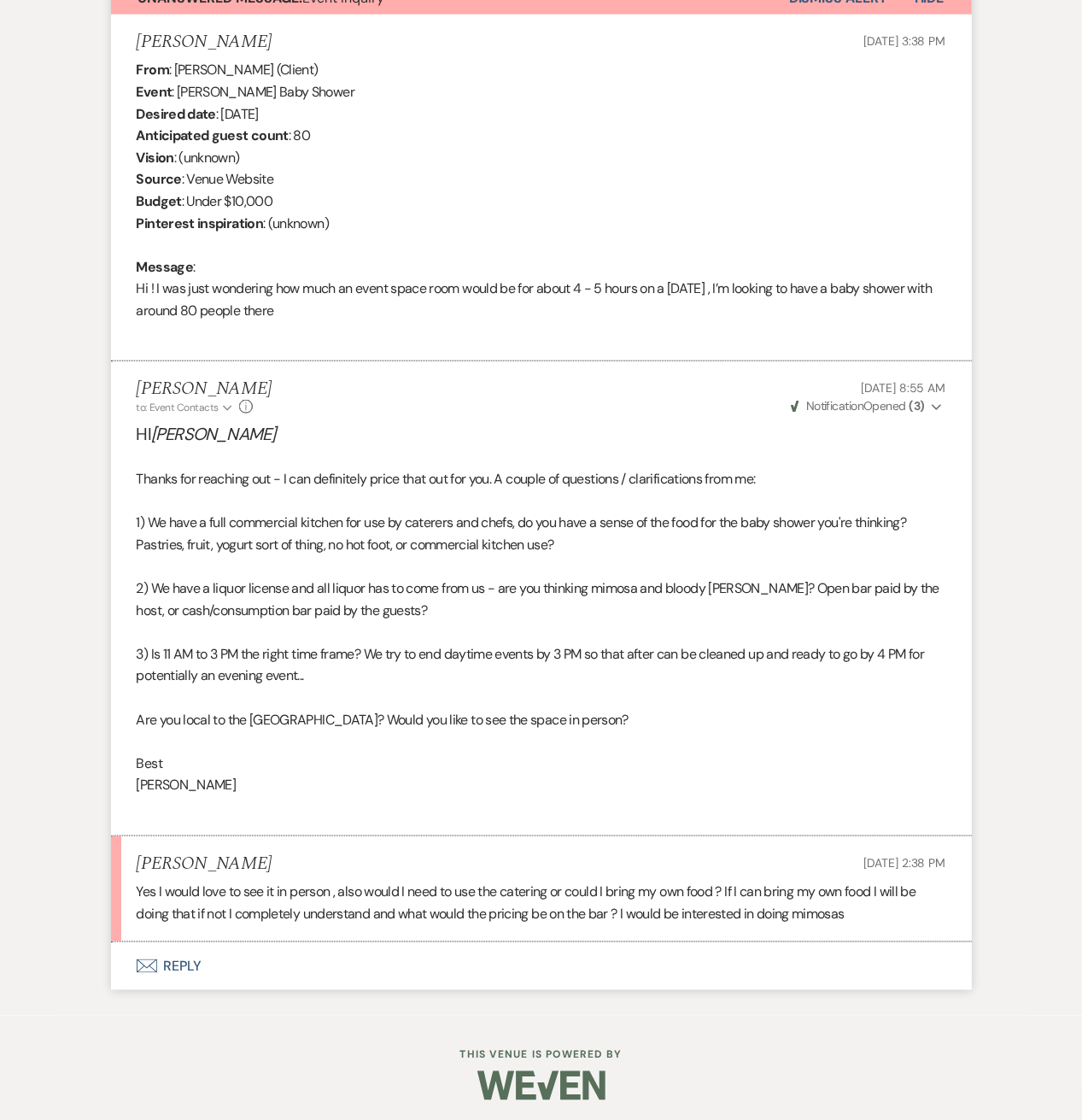
scroll to position [657, 0]
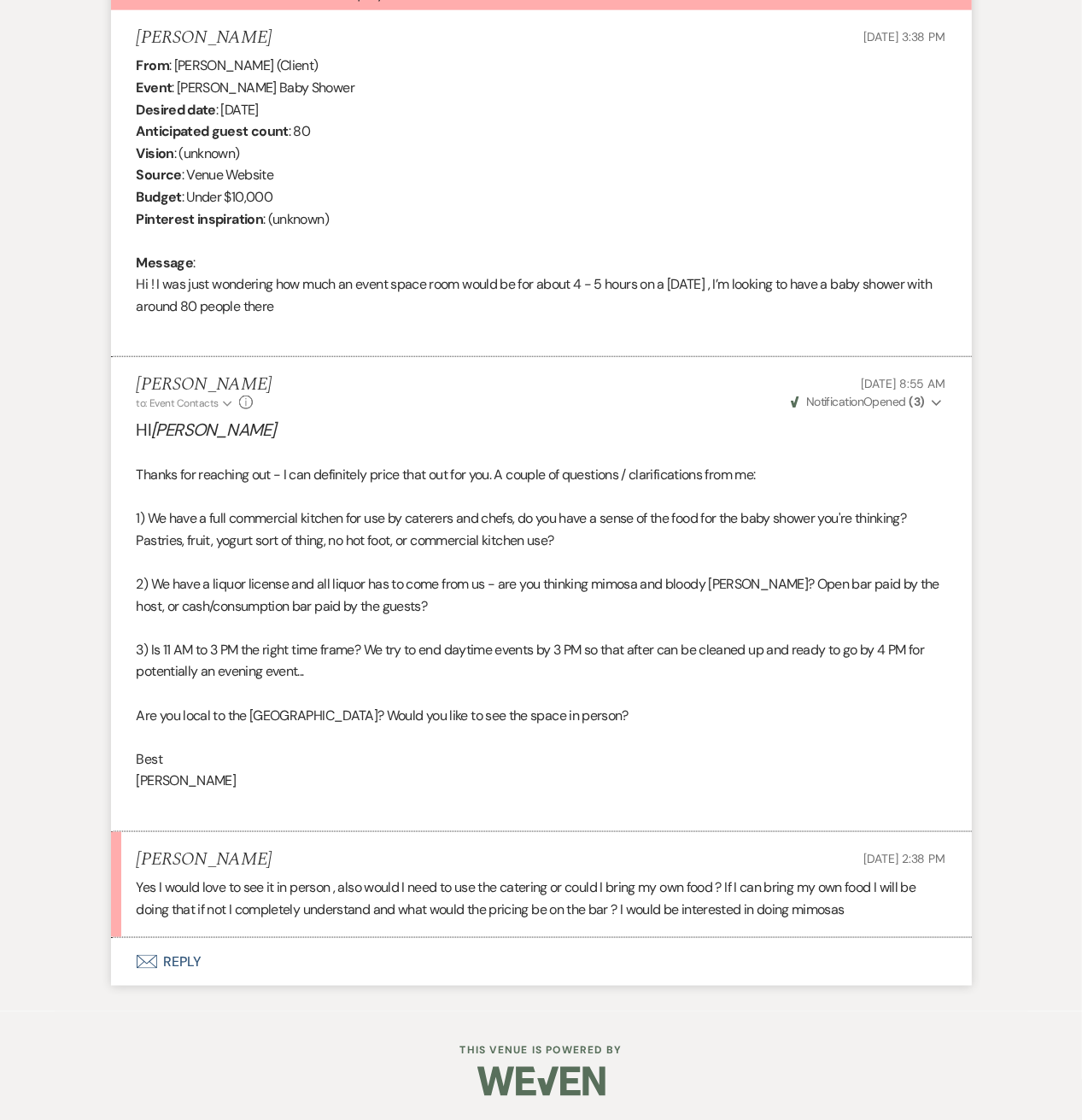
click at [189, 956] on button "Envelope Reply" at bounding box center [541, 961] width 861 height 48
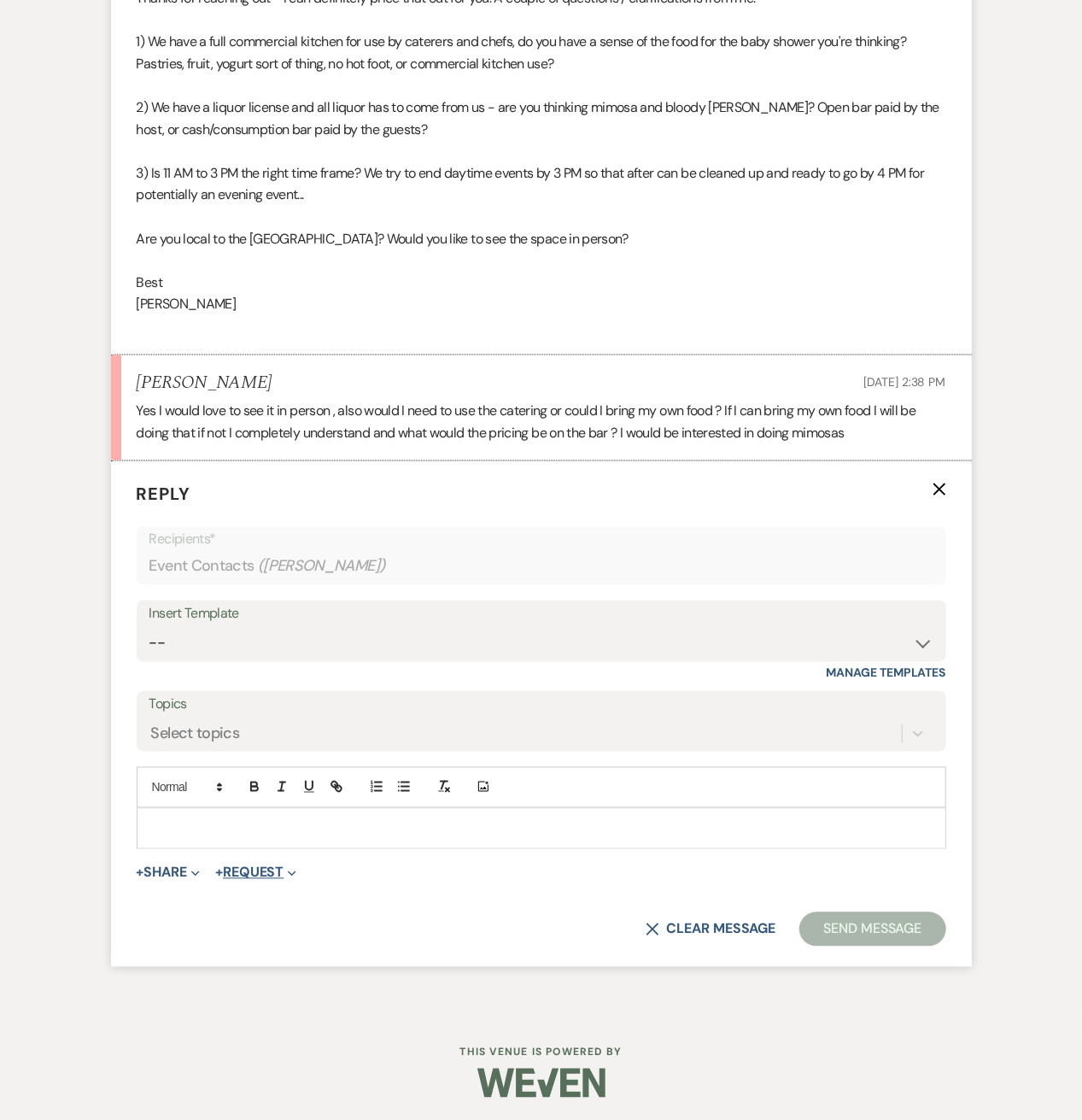
scroll to position [1135, 0]
click at [236, 824] on p at bounding box center [542, 827] width 782 height 19
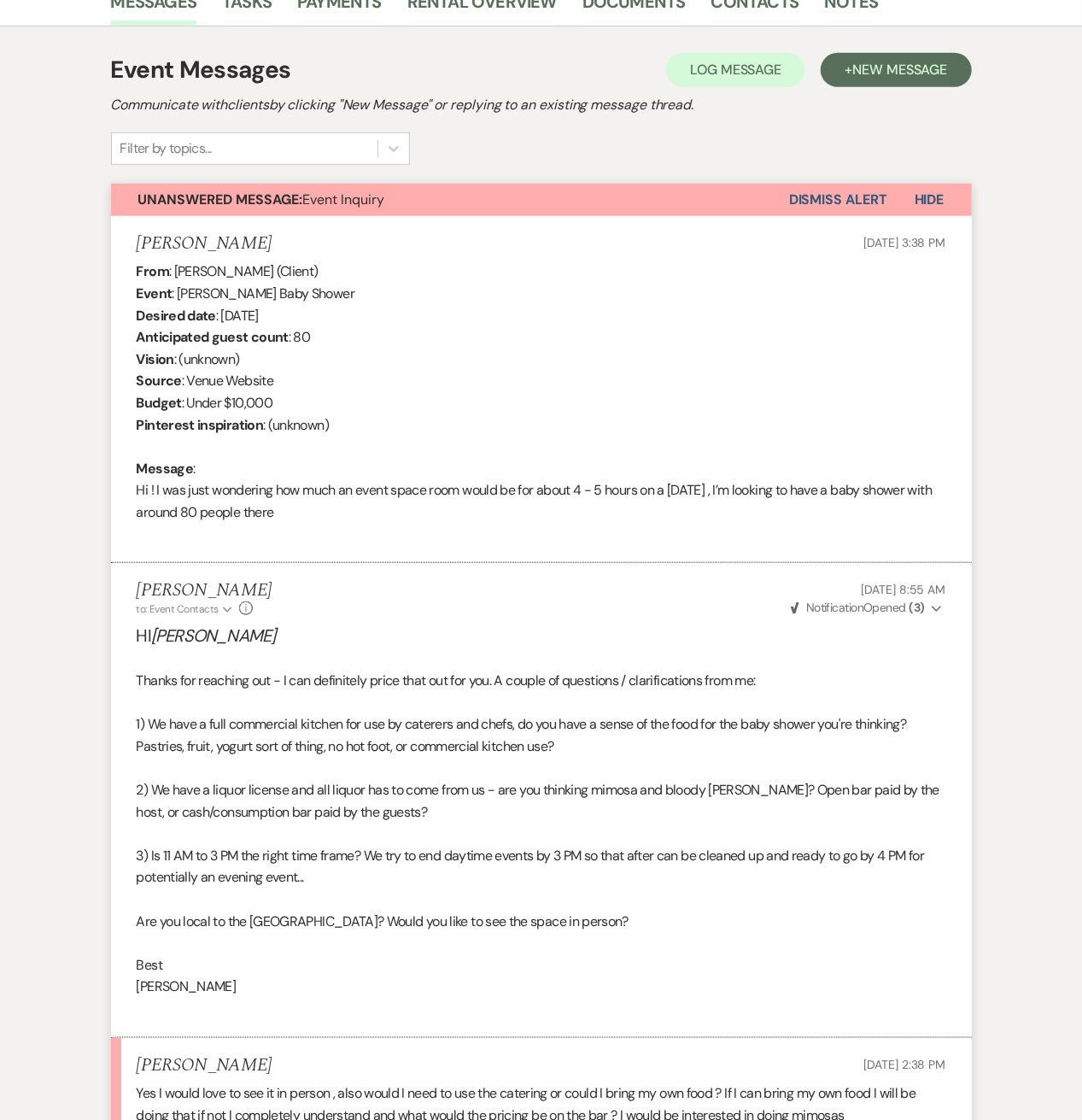
scroll to position [0, 0]
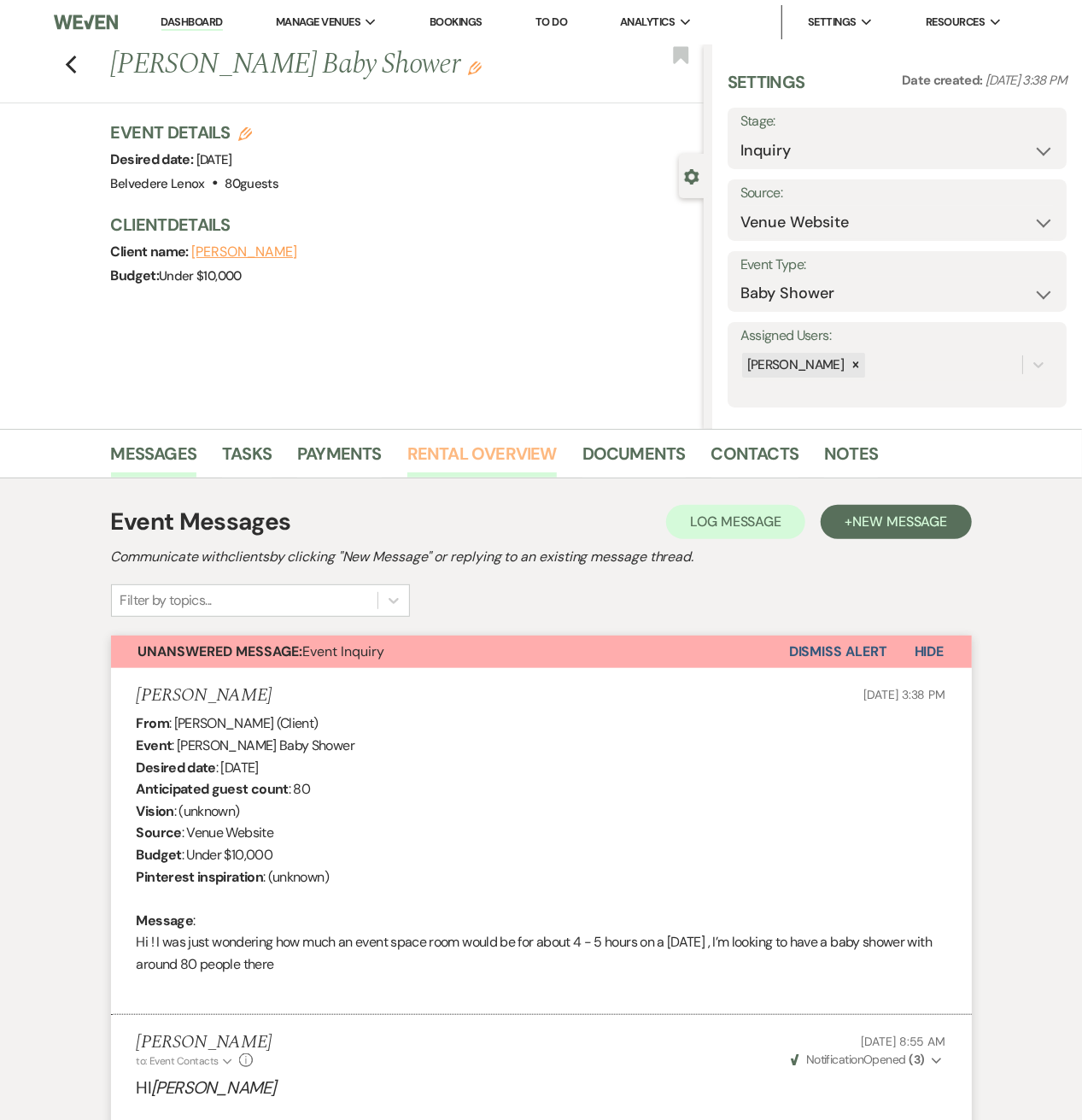
click at [439, 449] on link "Rental Overview" at bounding box center [482, 458] width 150 height 38
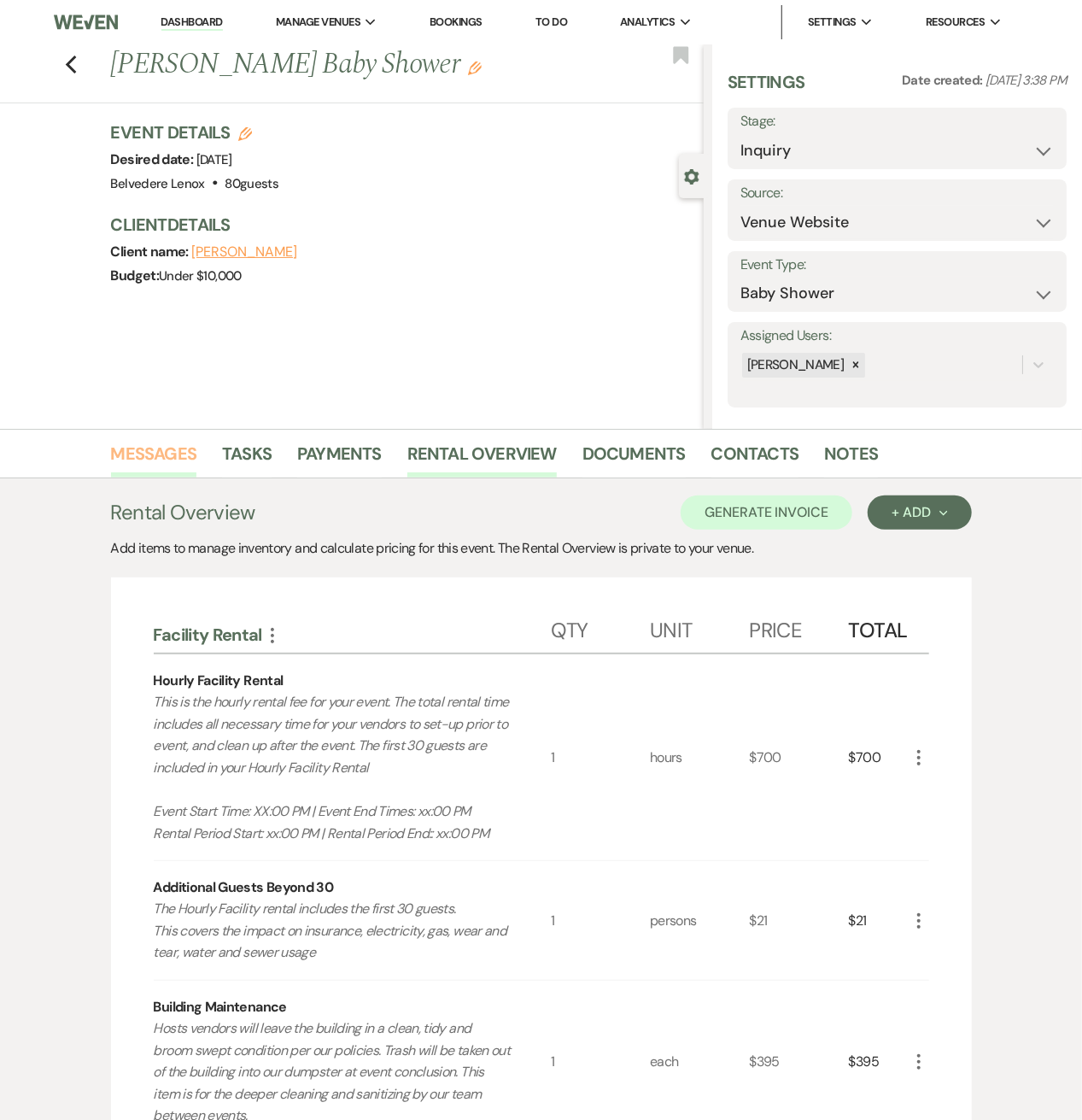
click at [154, 461] on link "Messages" at bounding box center [154, 458] width 86 height 38
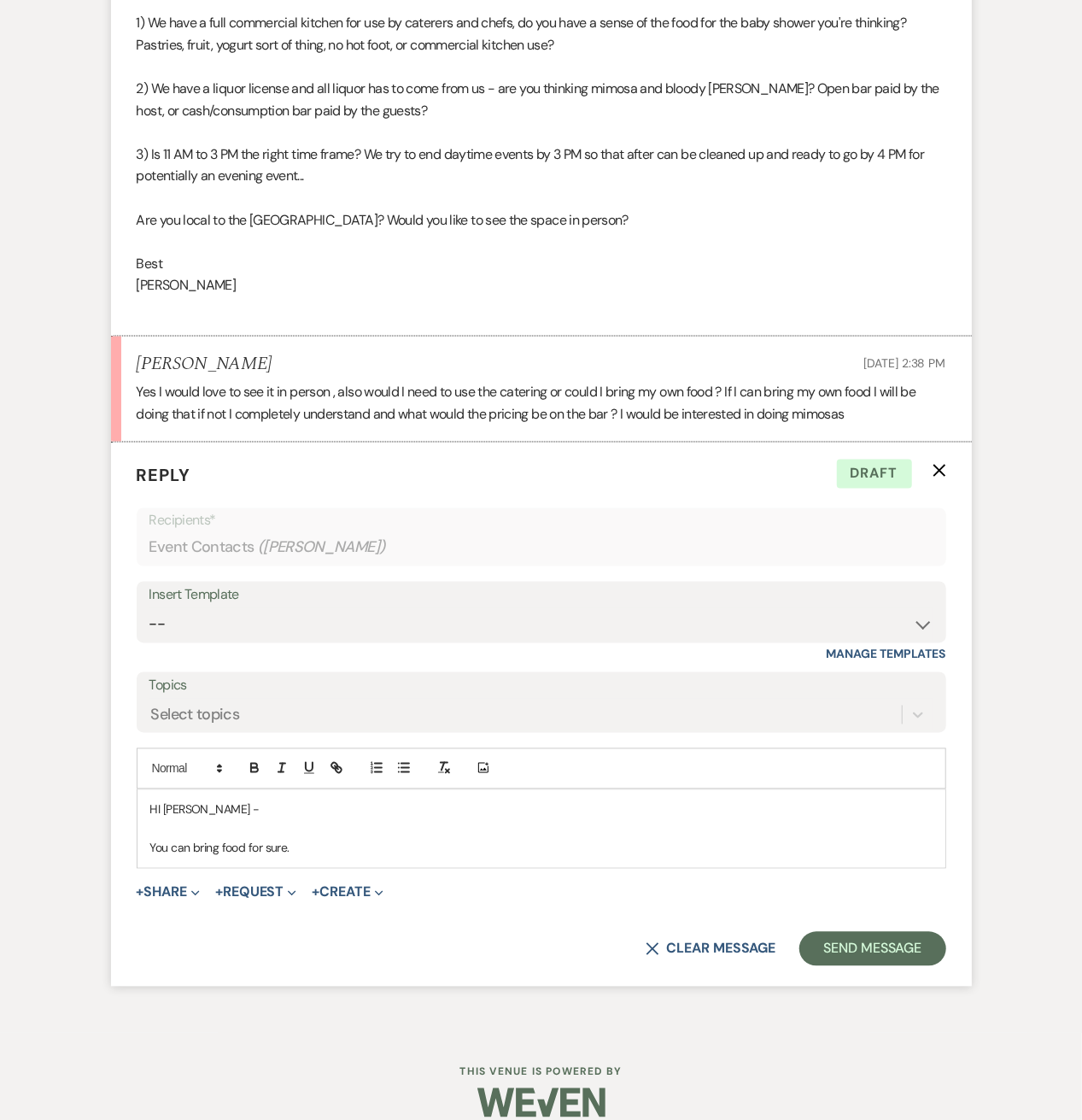
scroll to position [1174, 0]
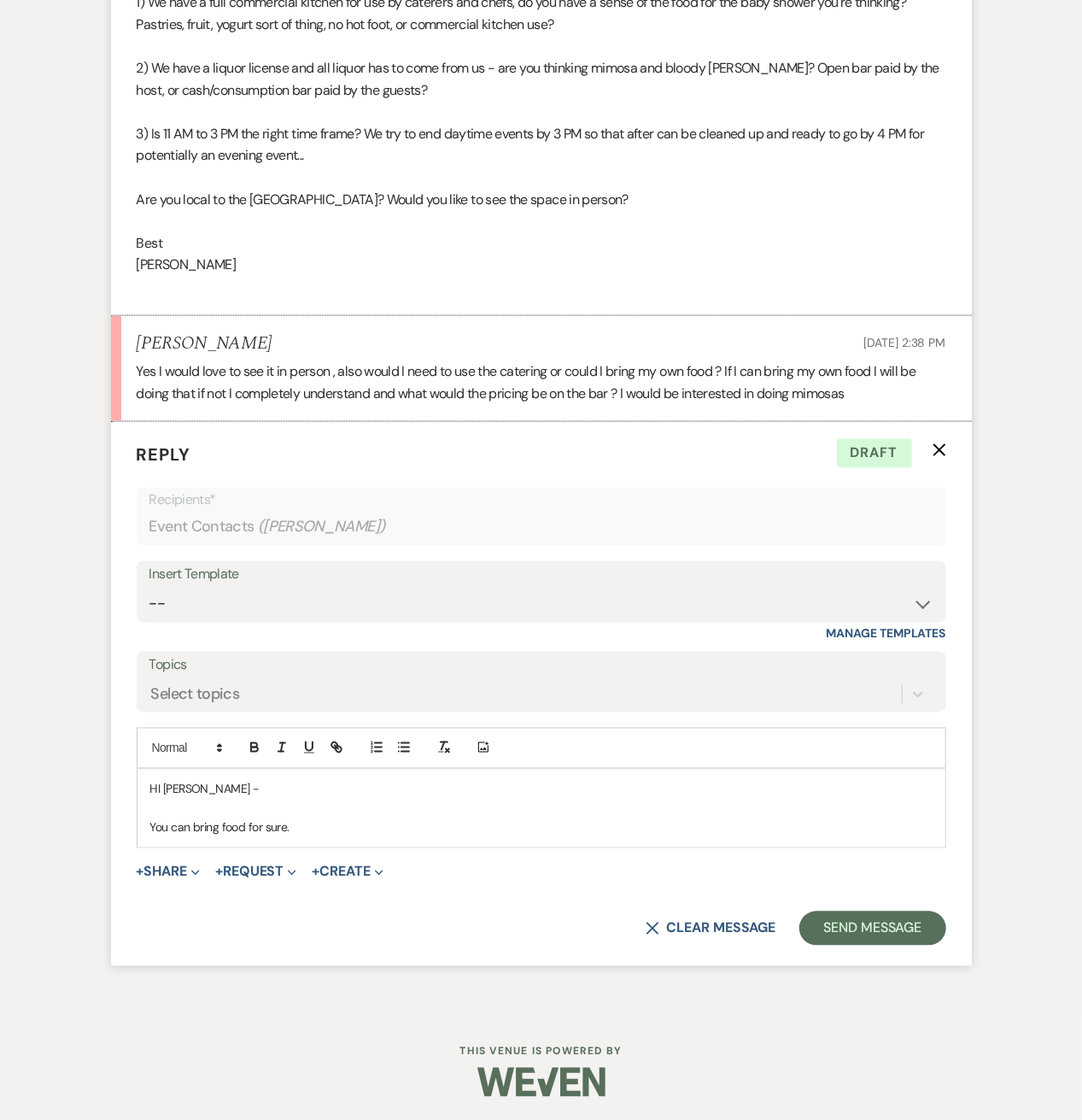
click at [398, 831] on p "You can bring food for sure." at bounding box center [542, 827] width 782 height 19
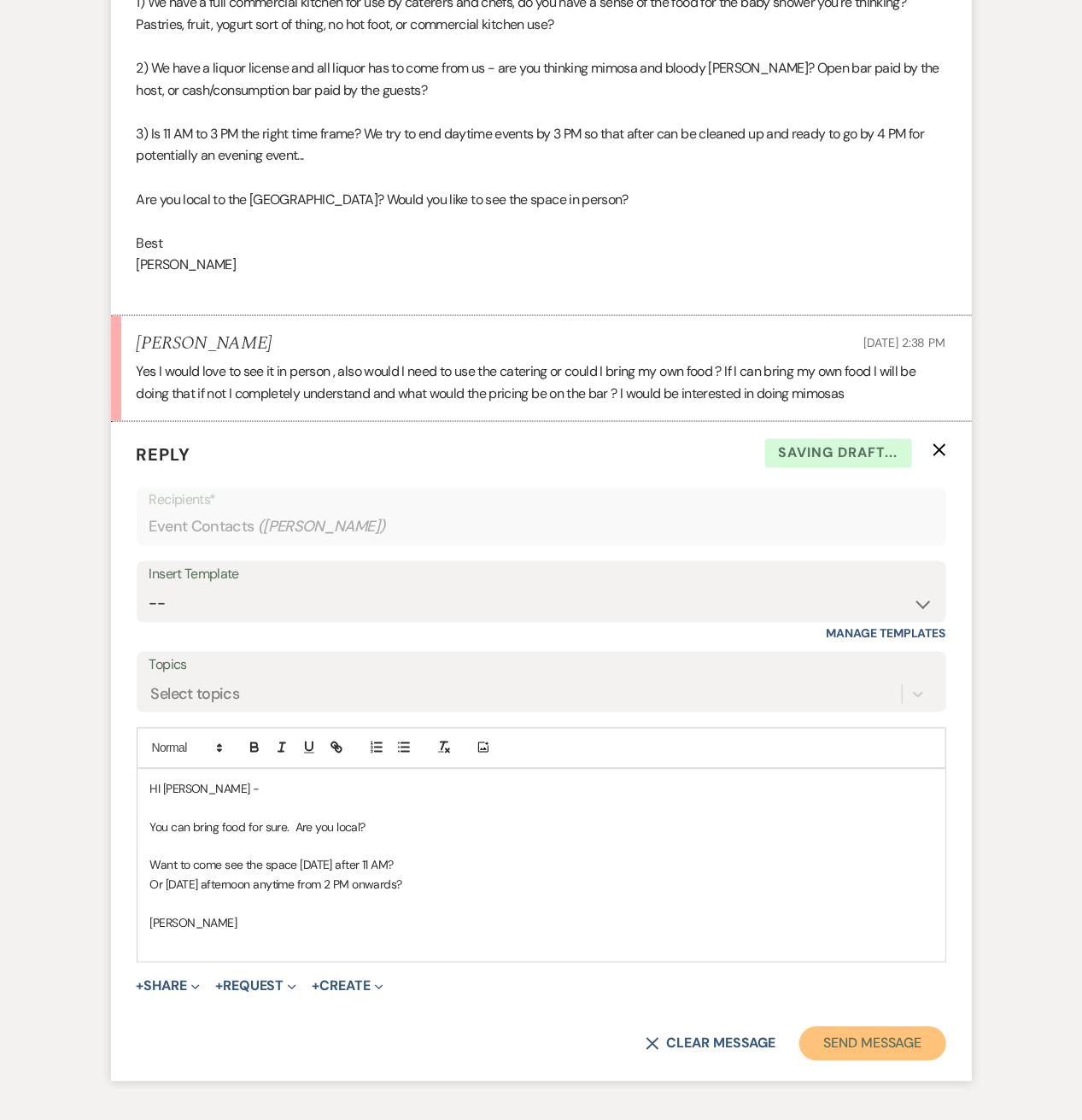
click at [920, 1028] on button "Send Message" at bounding box center [872, 1043] width 146 height 34
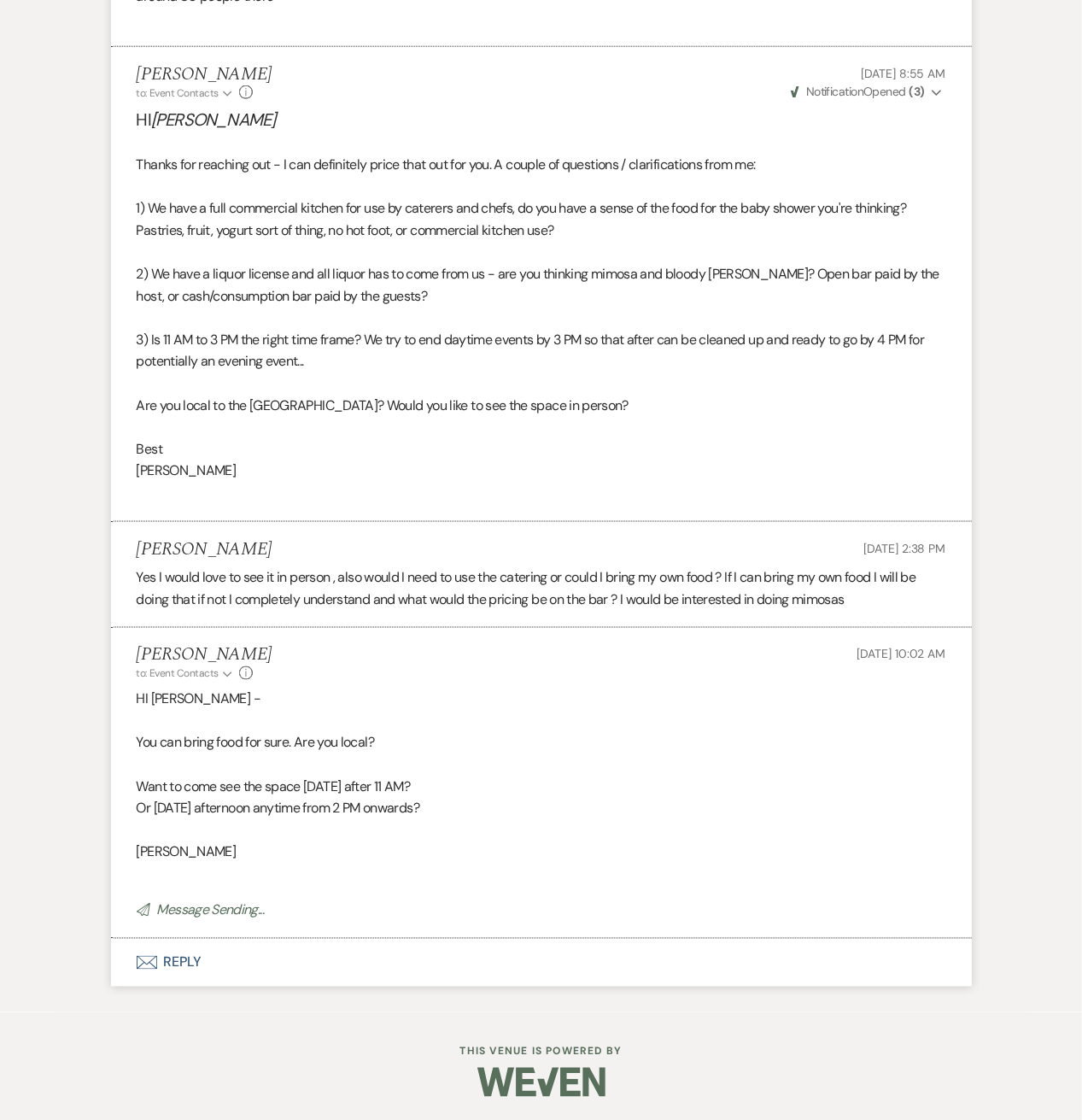
scroll to position [56, 0]
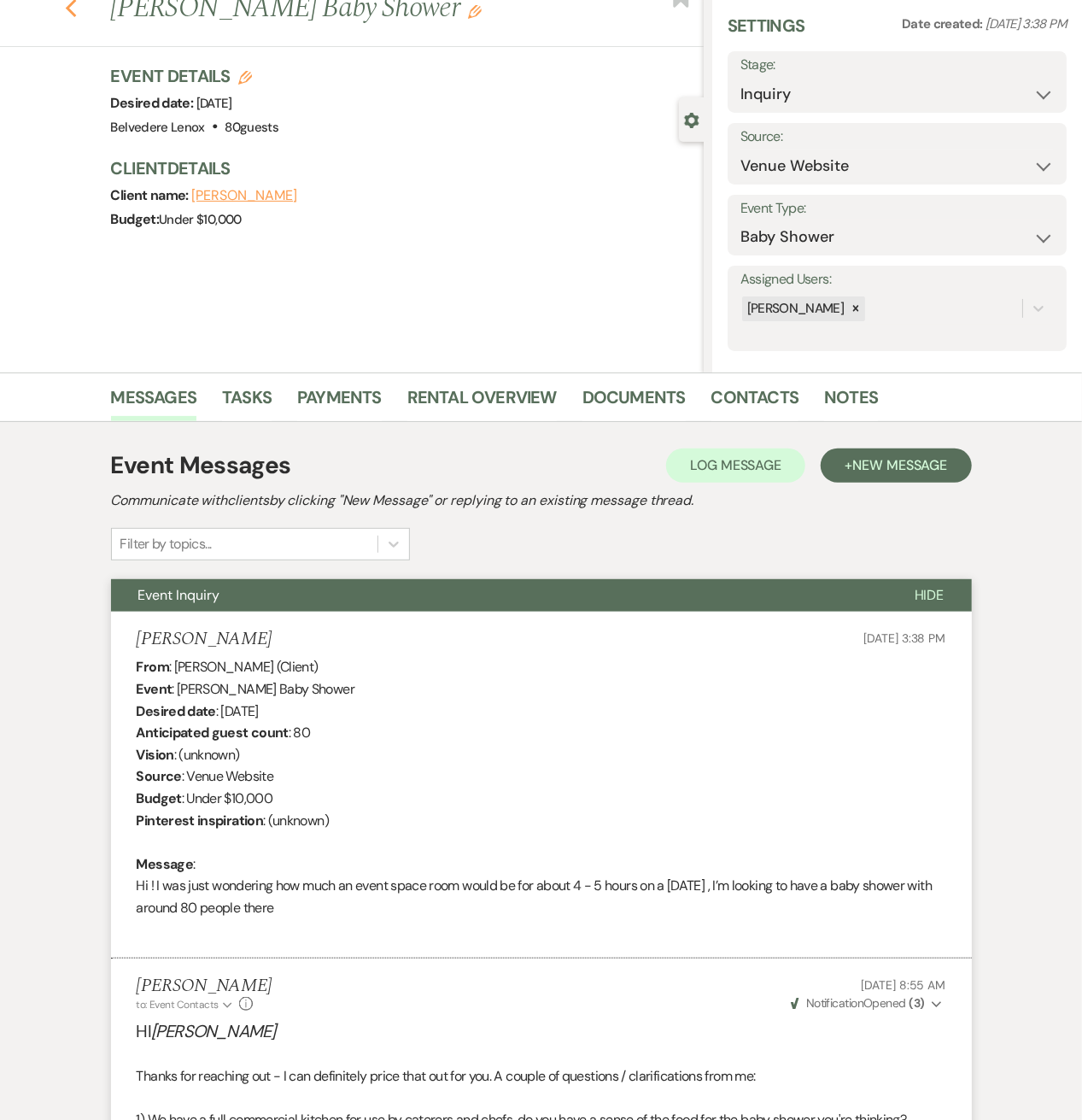
click at [76, 12] on use "button" at bounding box center [70, 8] width 11 height 19
